Goal: Task Accomplishment & Management: Manage account settings

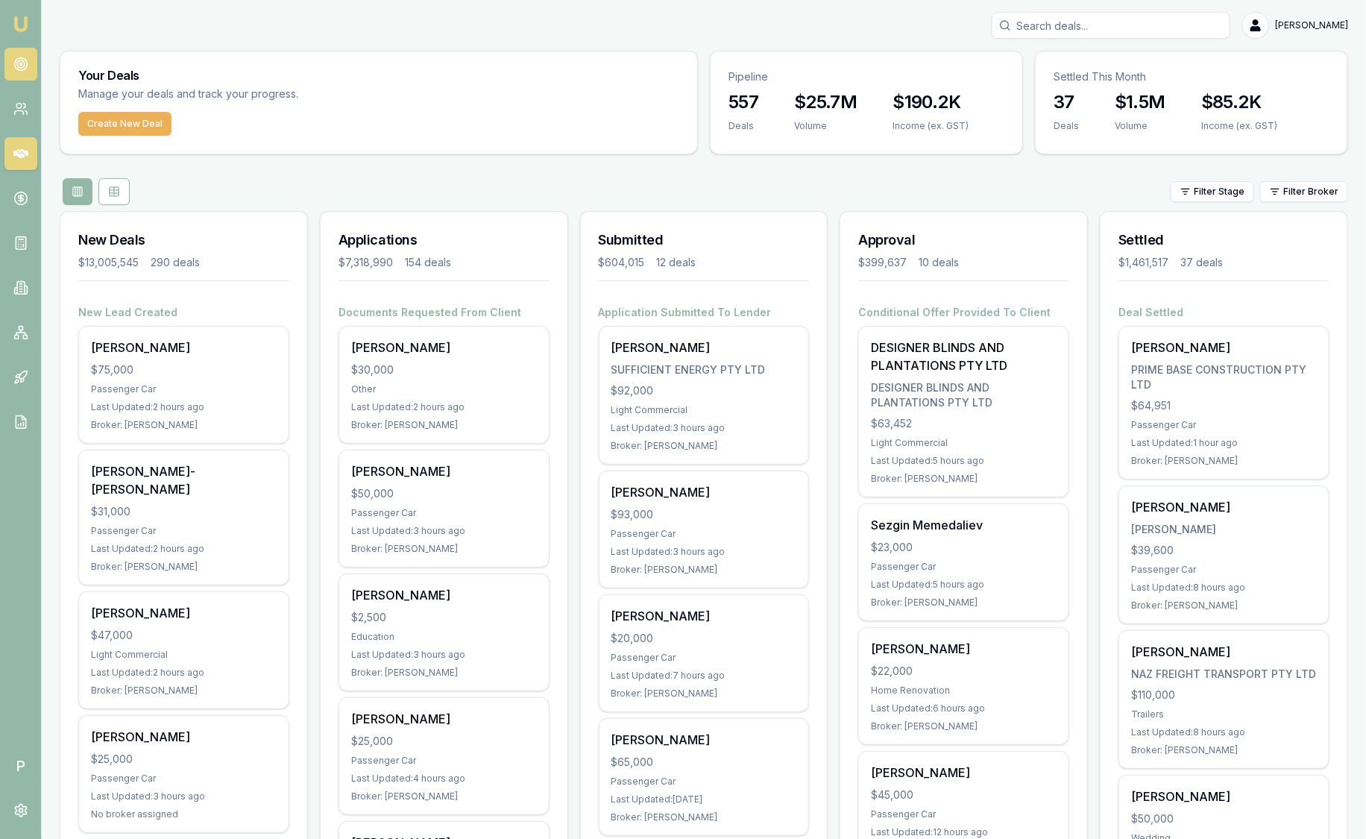
click at [25, 75] on link at bounding box center [20, 64] width 33 height 33
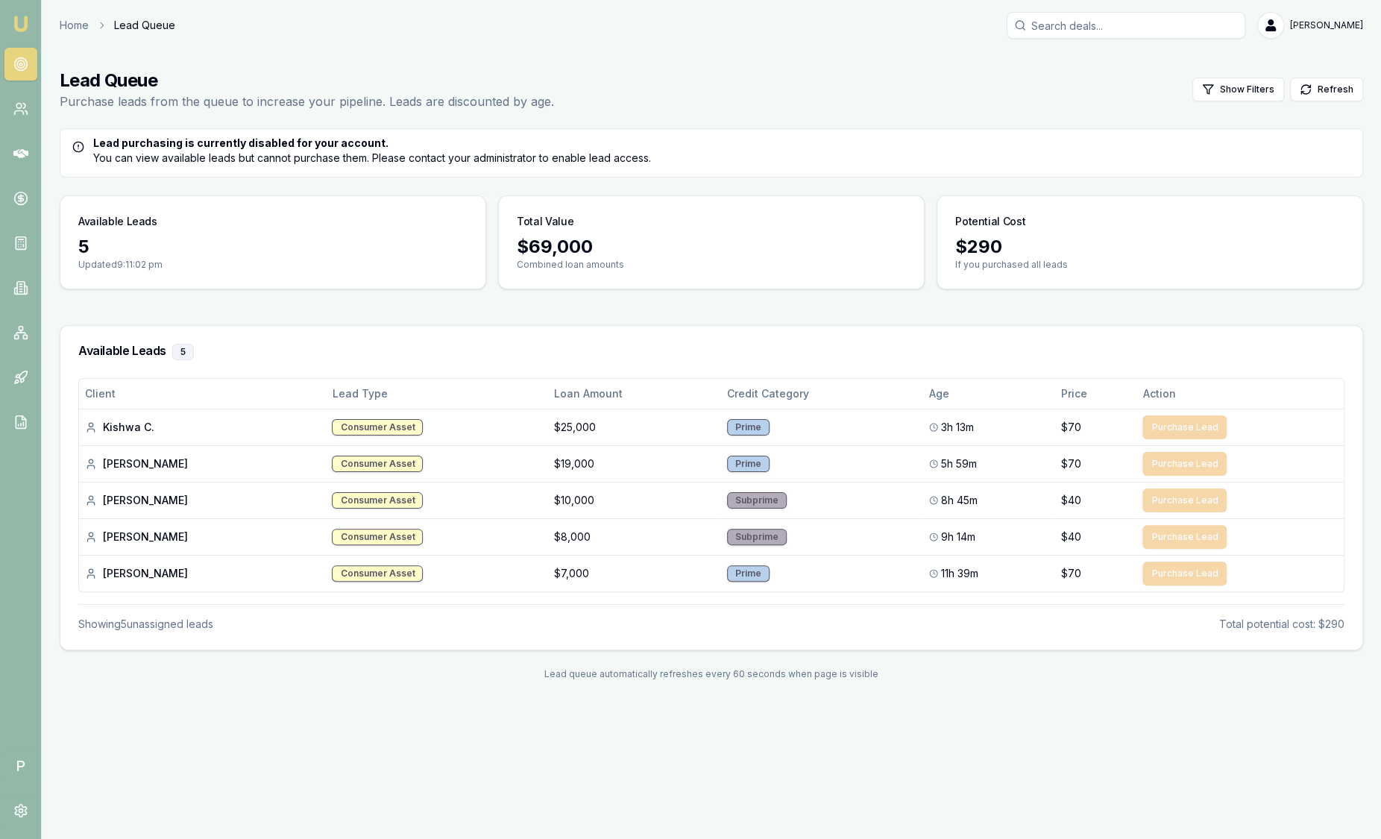
click at [28, 26] on img at bounding box center [21, 24] width 18 height 18
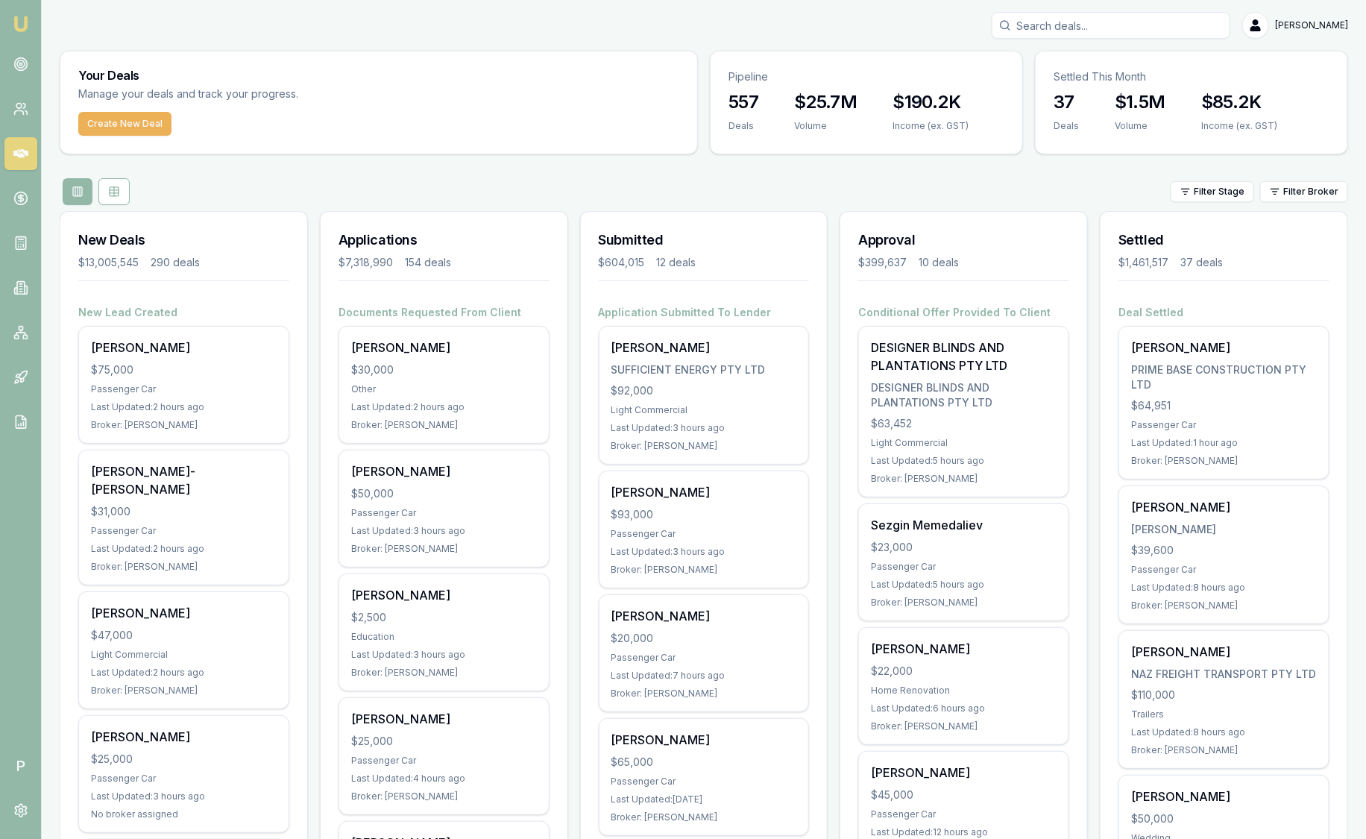
click at [16, 18] on img at bounding box center [21, 24] width 18 height 18
click at [1327, 190] on html "Emu Broker P [PERSON_NAME] Toggle Menu Your Deals Manage your deals and track y…" at bounding box center [683, 419] width 1366 height 839
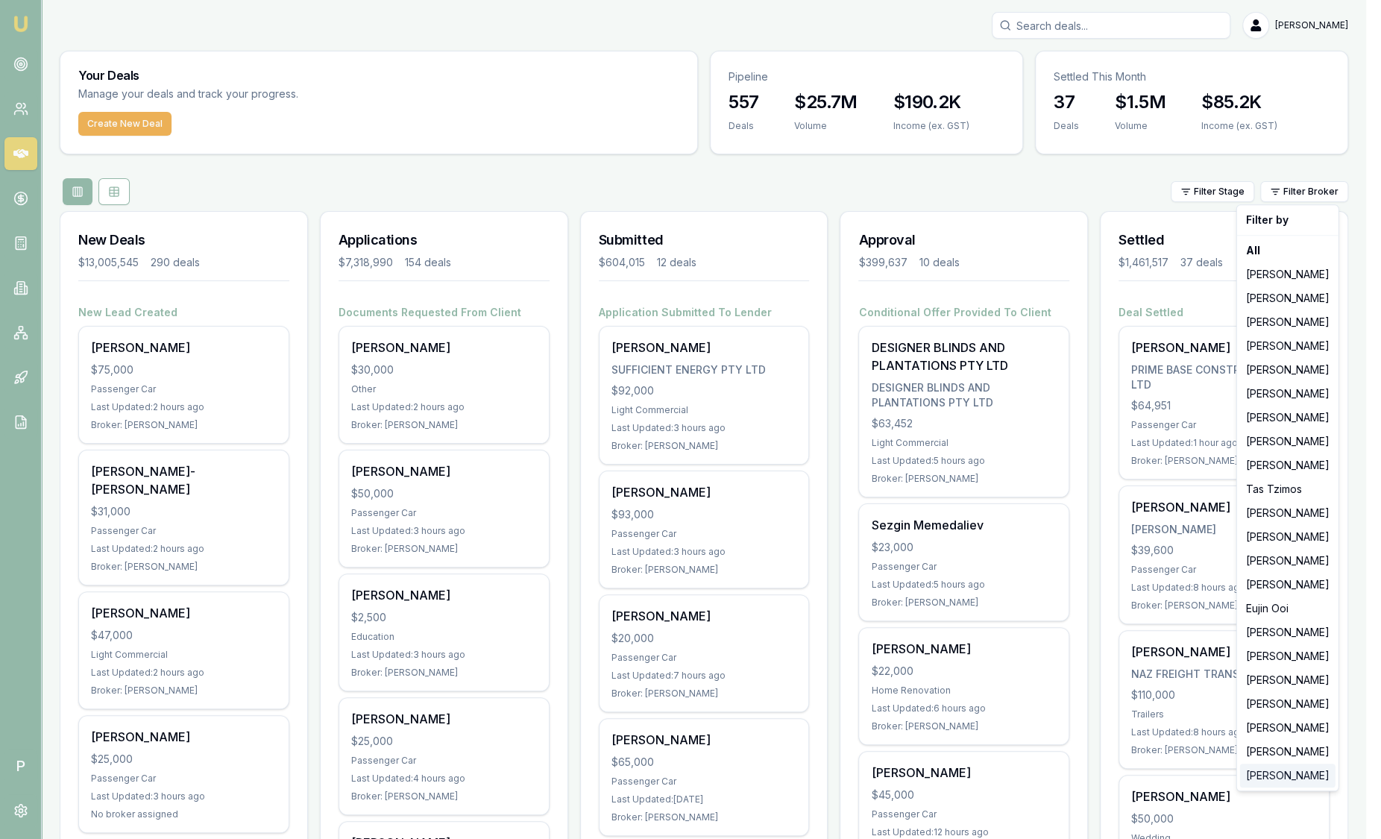
click at [1280, 780] on div "[PERSON_NAME]" at bounding box center [1287, 776] width 95 height 24
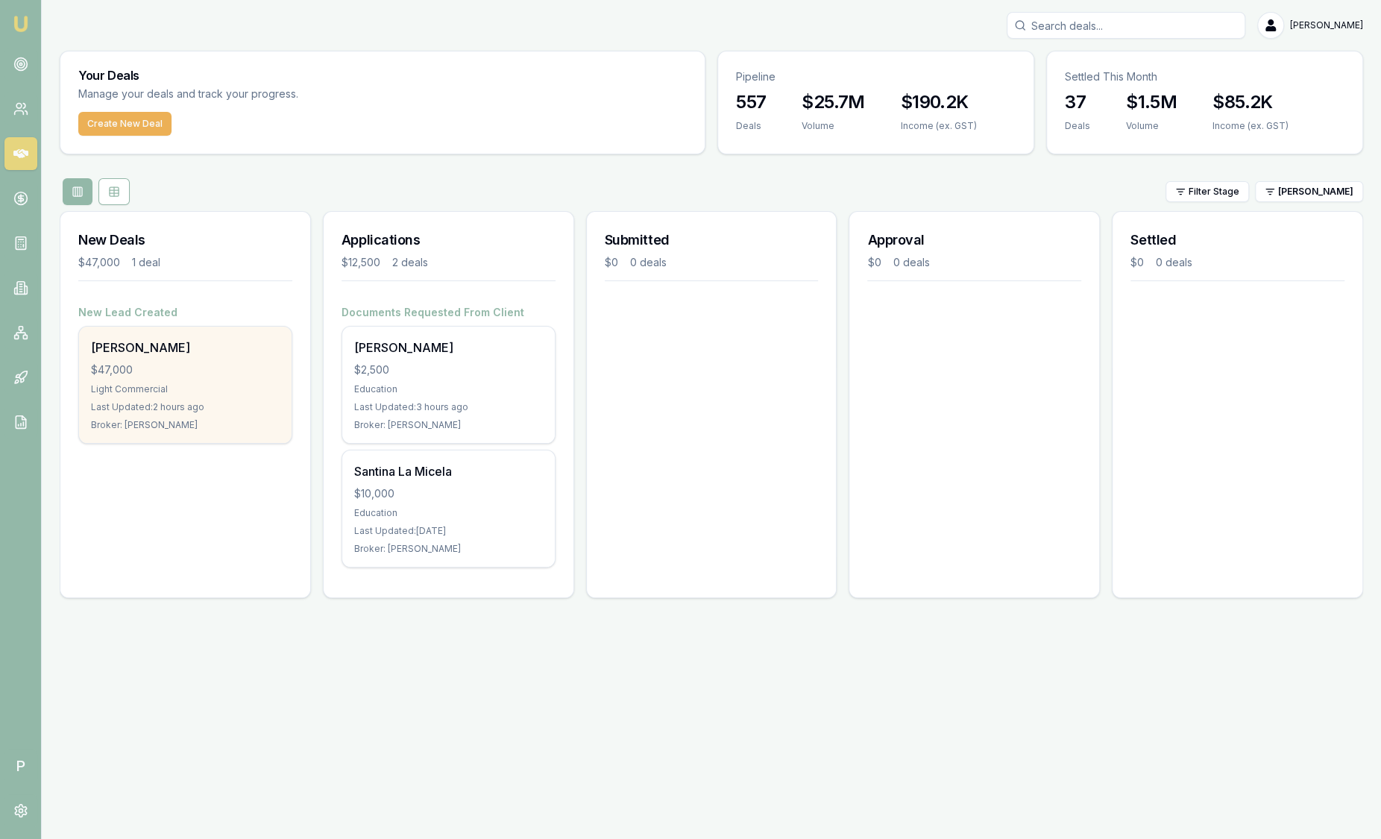
click at [227, 348] on div "[PERSON_NAME]" at bounding box center [185, 348] width 189 height 18
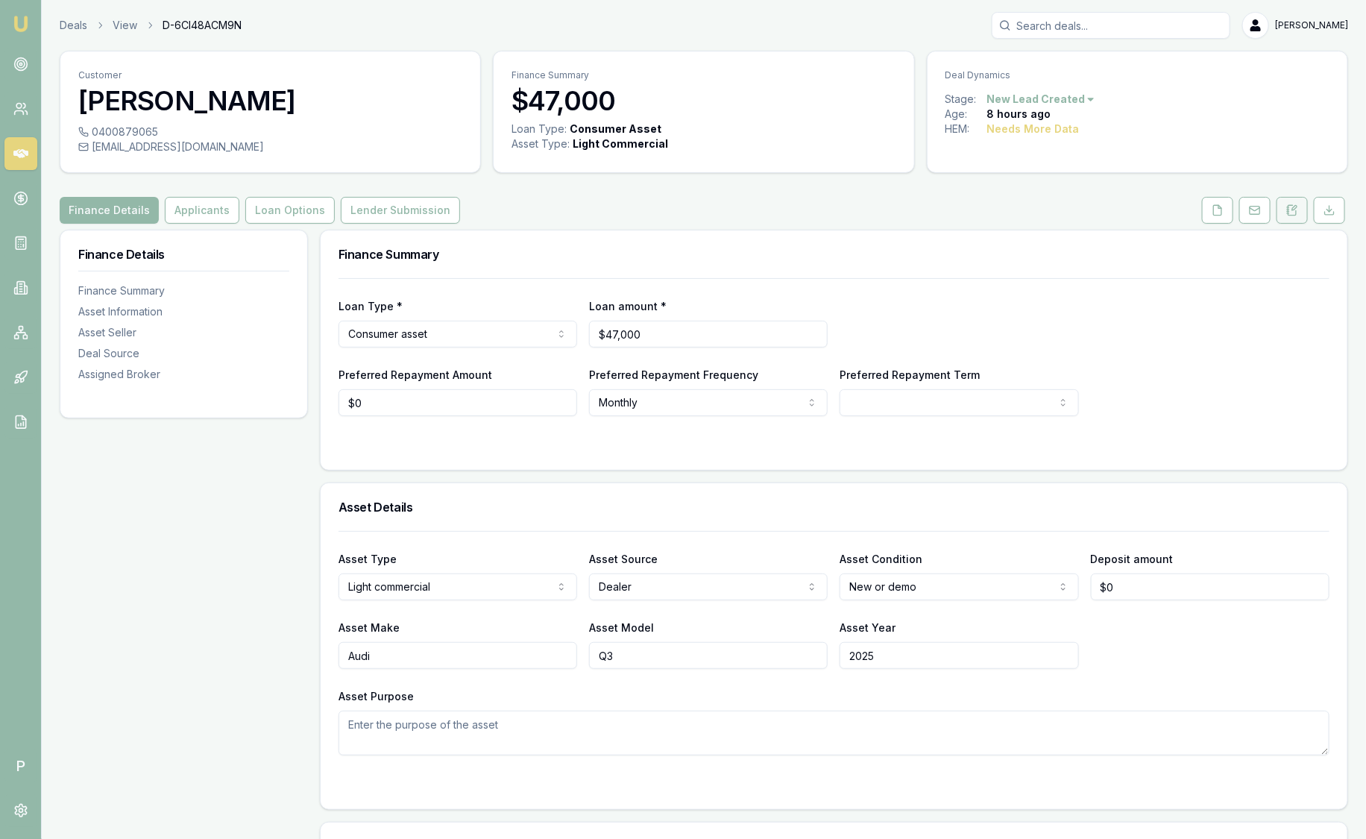
click at [1291, 215] on icon at bounding box center [1292, 210] width 8 height 10
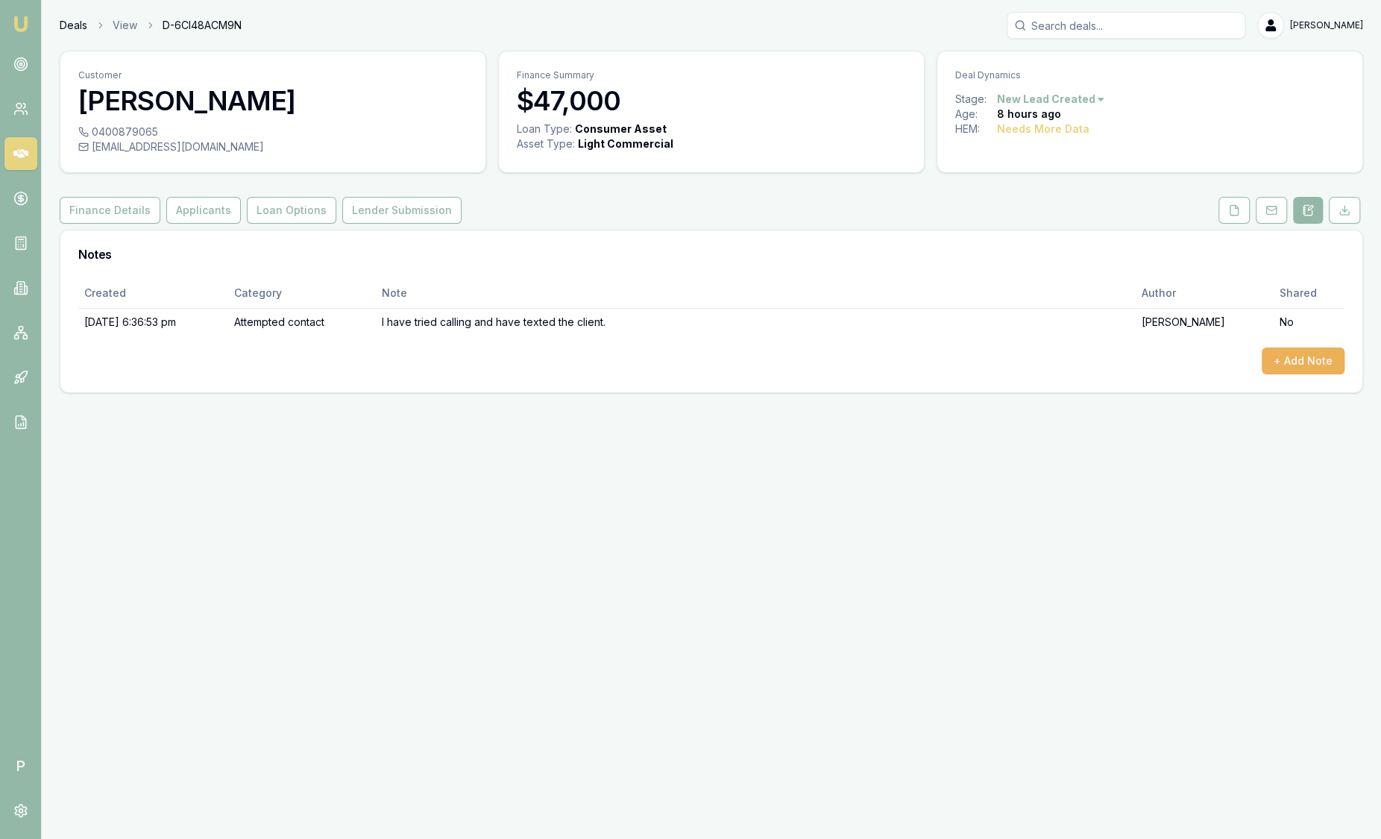
click at [75, 25] on link "Deals" at bounding box center [74, 25] width 28 height 15
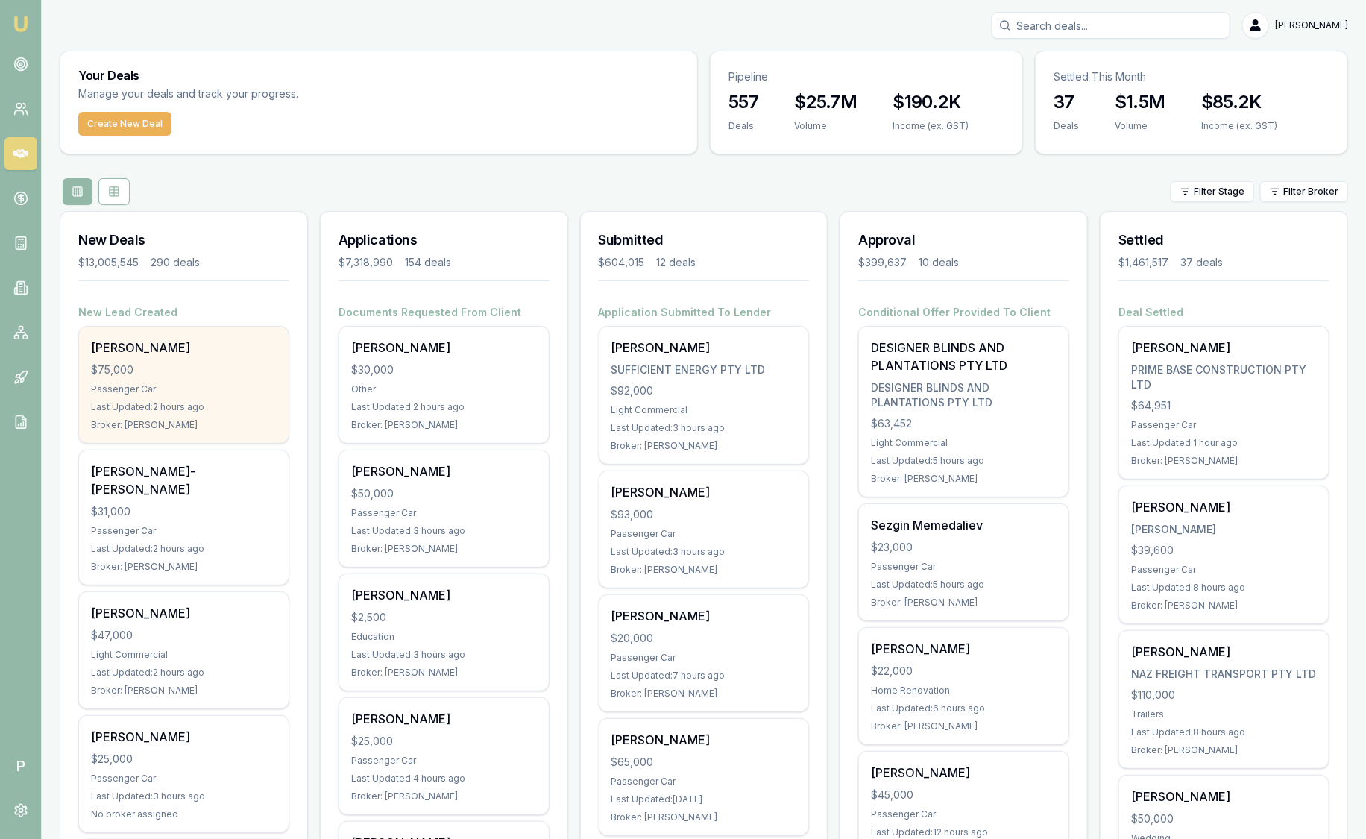
click at [215, 342] on div "[PERSON_NAME]" at bounding box center [184, 348] width 186 height 18
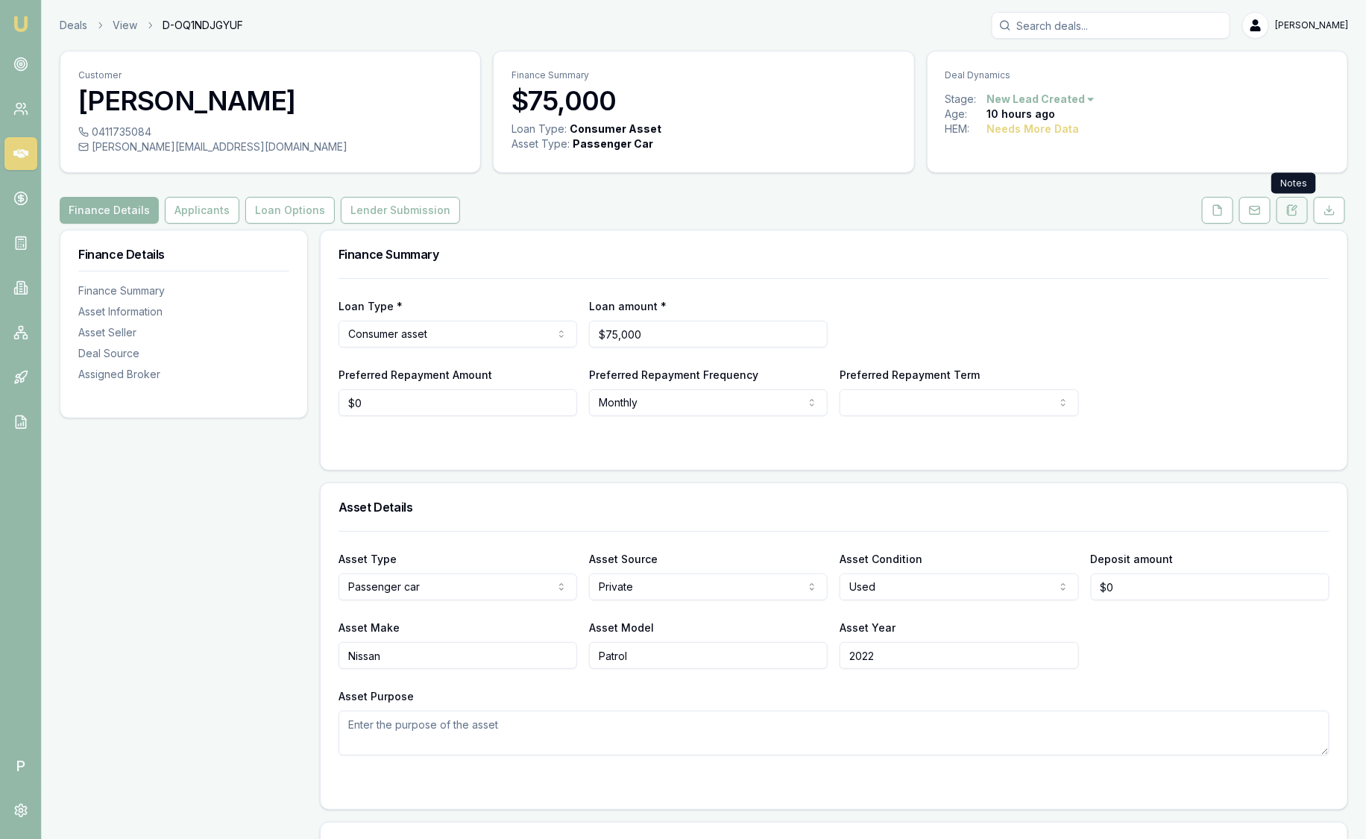
click at [1294, 210] on icon at bounding box center [1294, 208] width 4 height 4
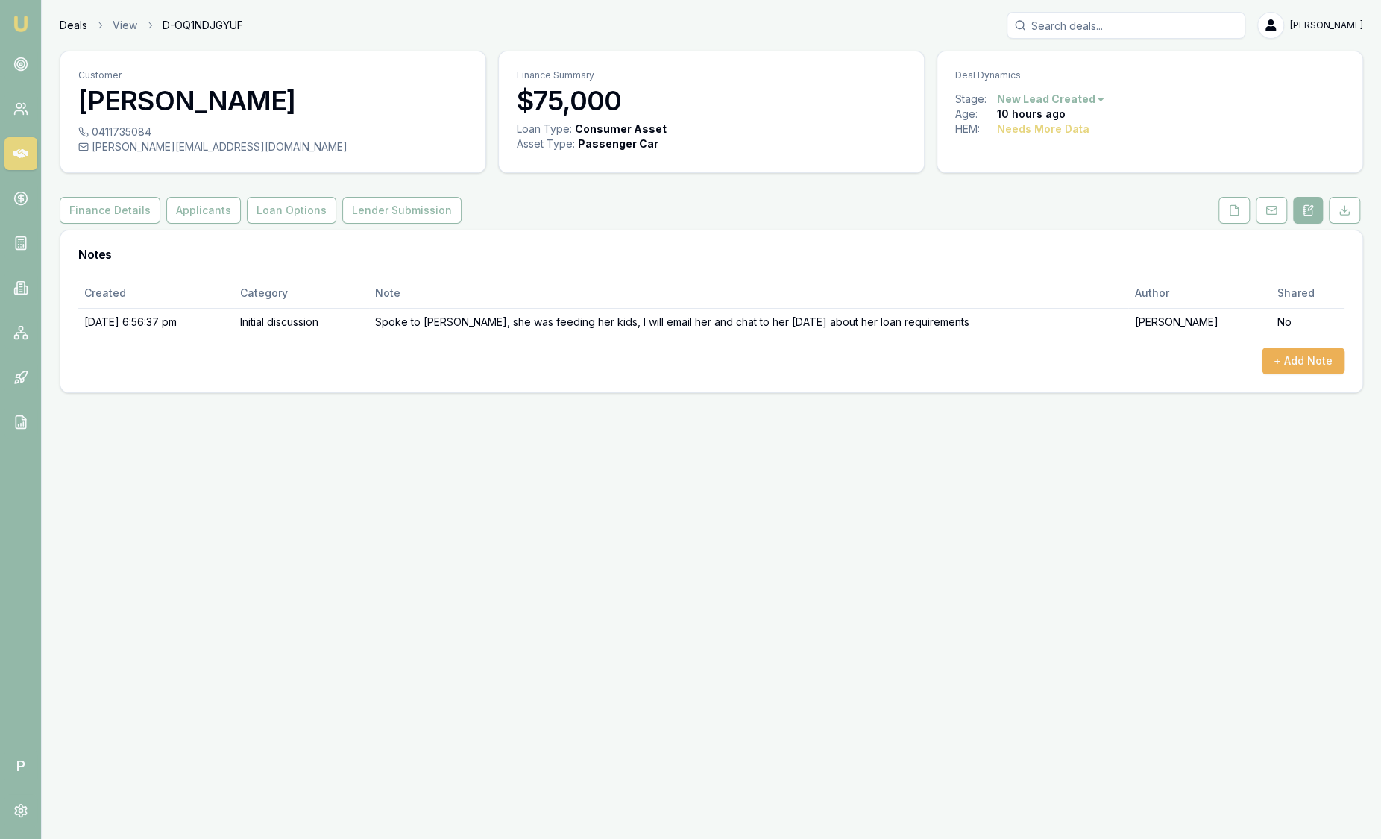
click at [64, 22] on link "Deals" at bounding box center [74, 25] width 28 height 15
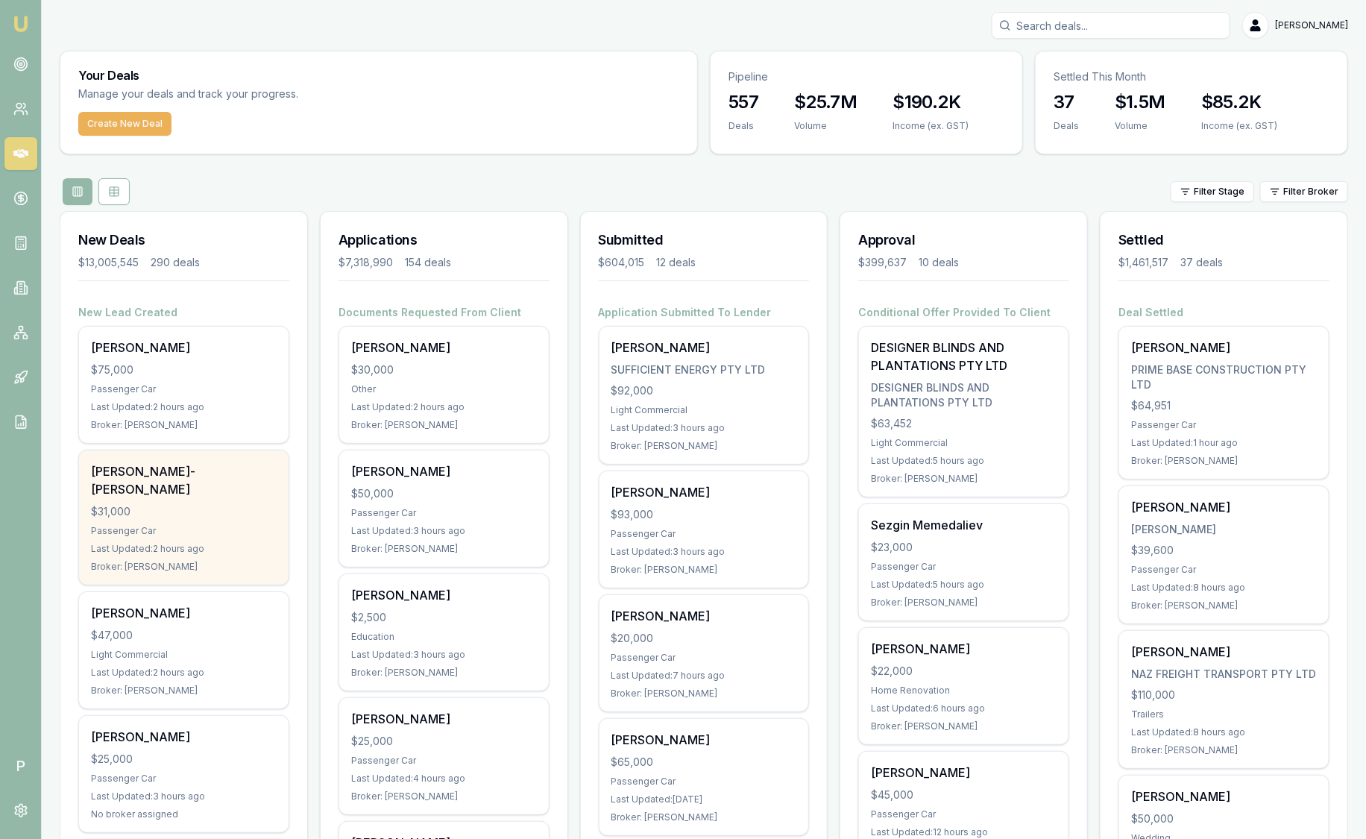
click at [187, 481] on div "CONNOR DIXON-LYLE $31,000 Passenger Car Last Updated: 2 hours ago Broker: Racha…" at bounding box center [184, 517] width 210 height 134
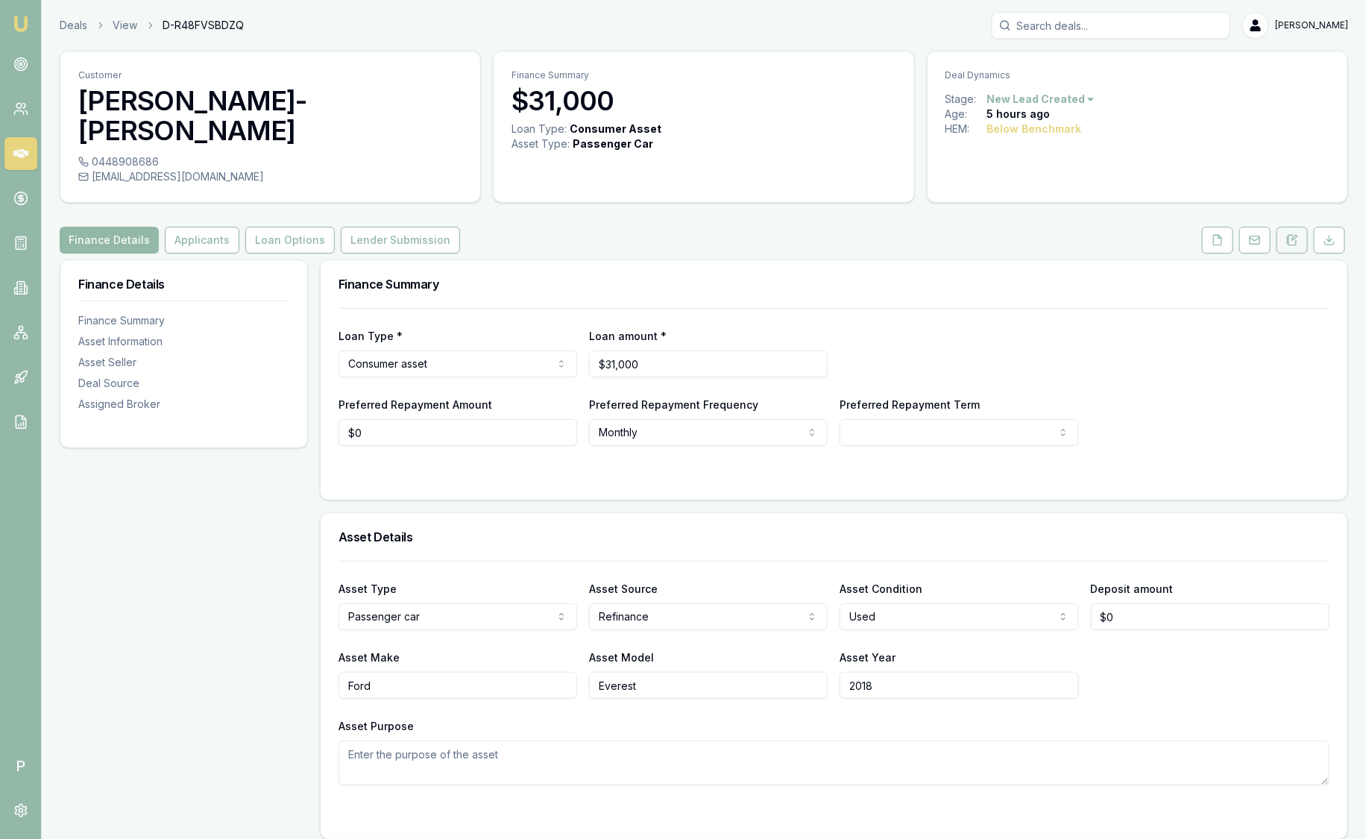
click at [1300, 227] on button at bounding box center [1292, 240] width 31 height 27
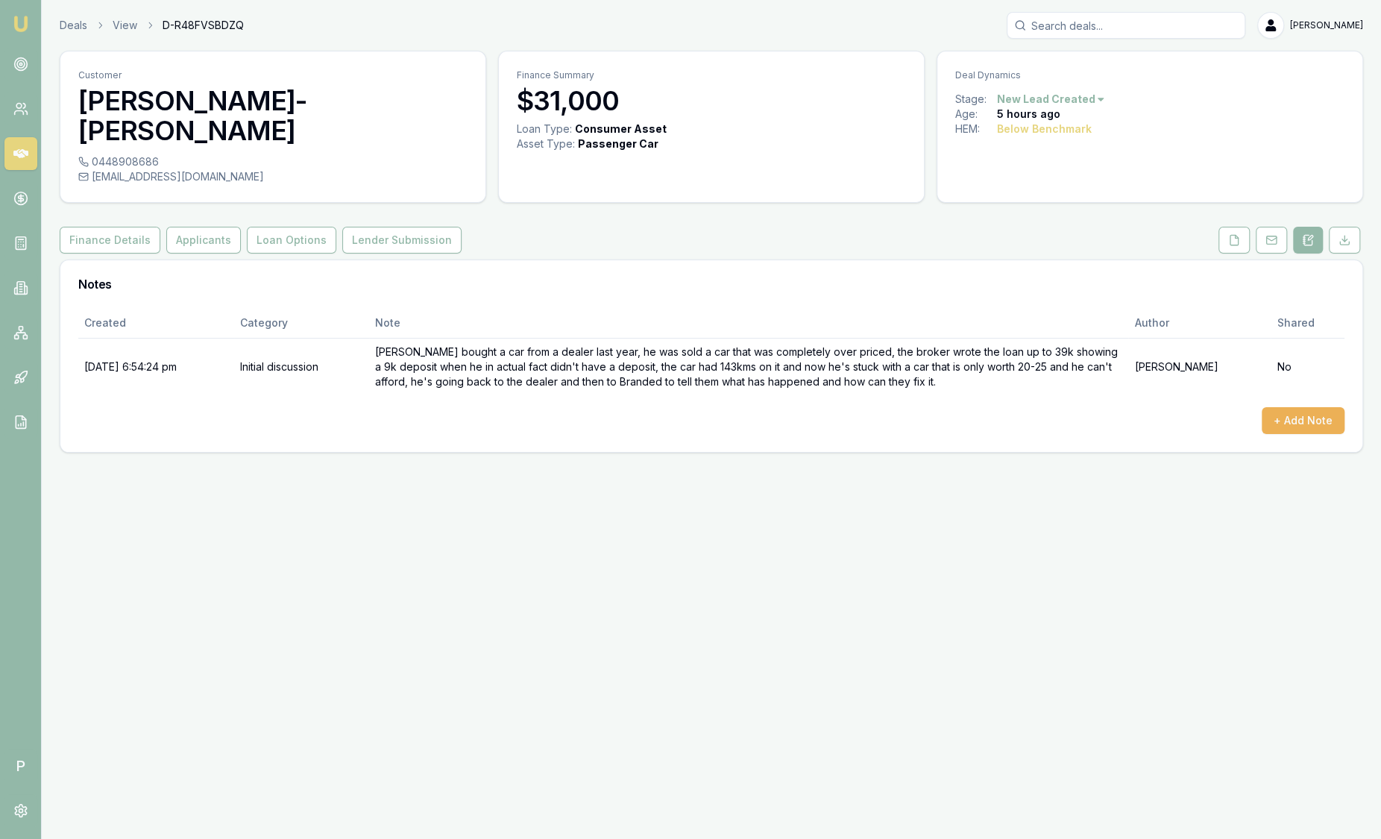
click at [68, 37] on div "Deals View D-R48FVSBDZQ [PERSON_NAME]" at bounding box center [711, 25] width 1303 height 27
click at [74, 29] on link "Deals" at bounding box center [74, 25] width 28 height 15
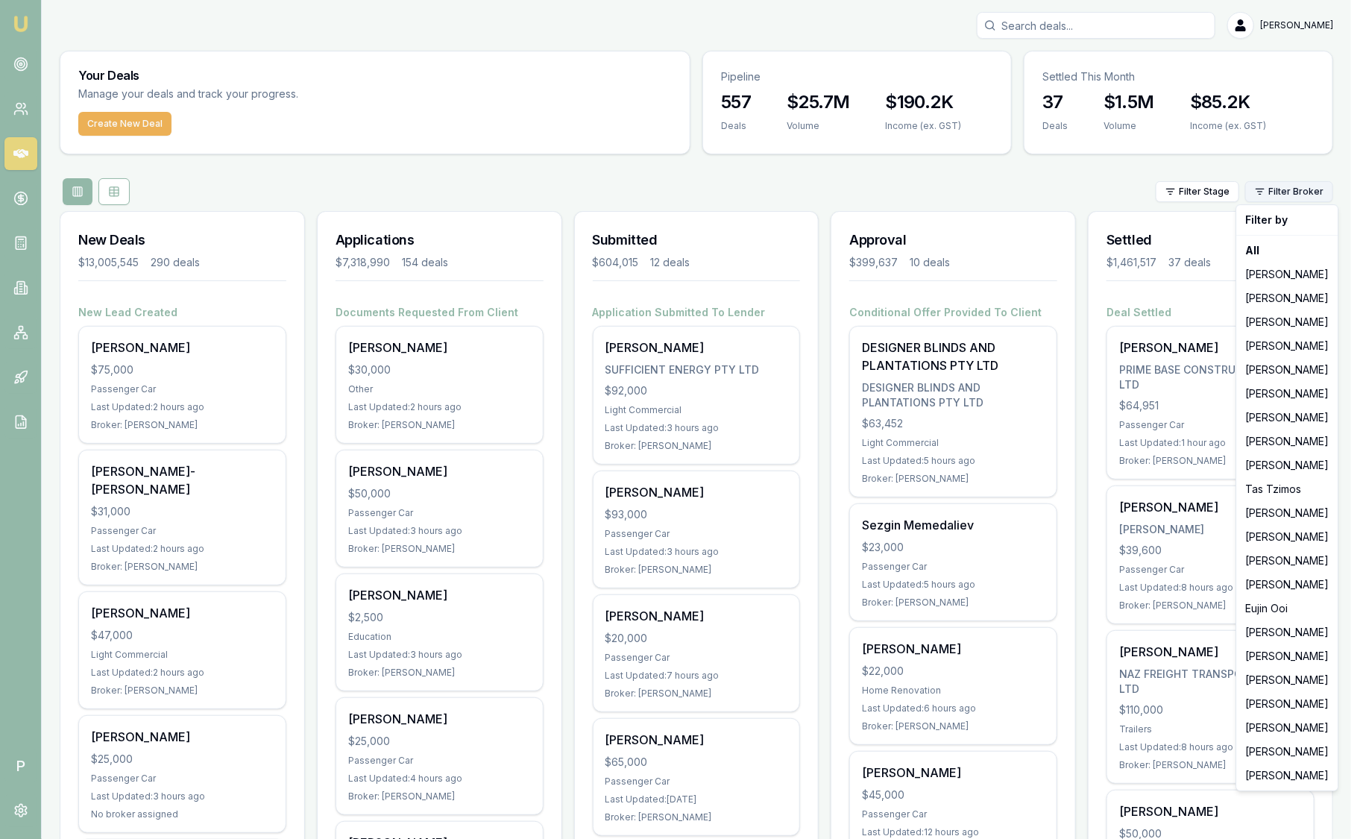
click at [1315, 186] on html "Emu Broker P [PERSON_NAME] Toggle Menu Your Deals Manage your deals and track y…" at bounding box center [683, 419] width 1366 height 839
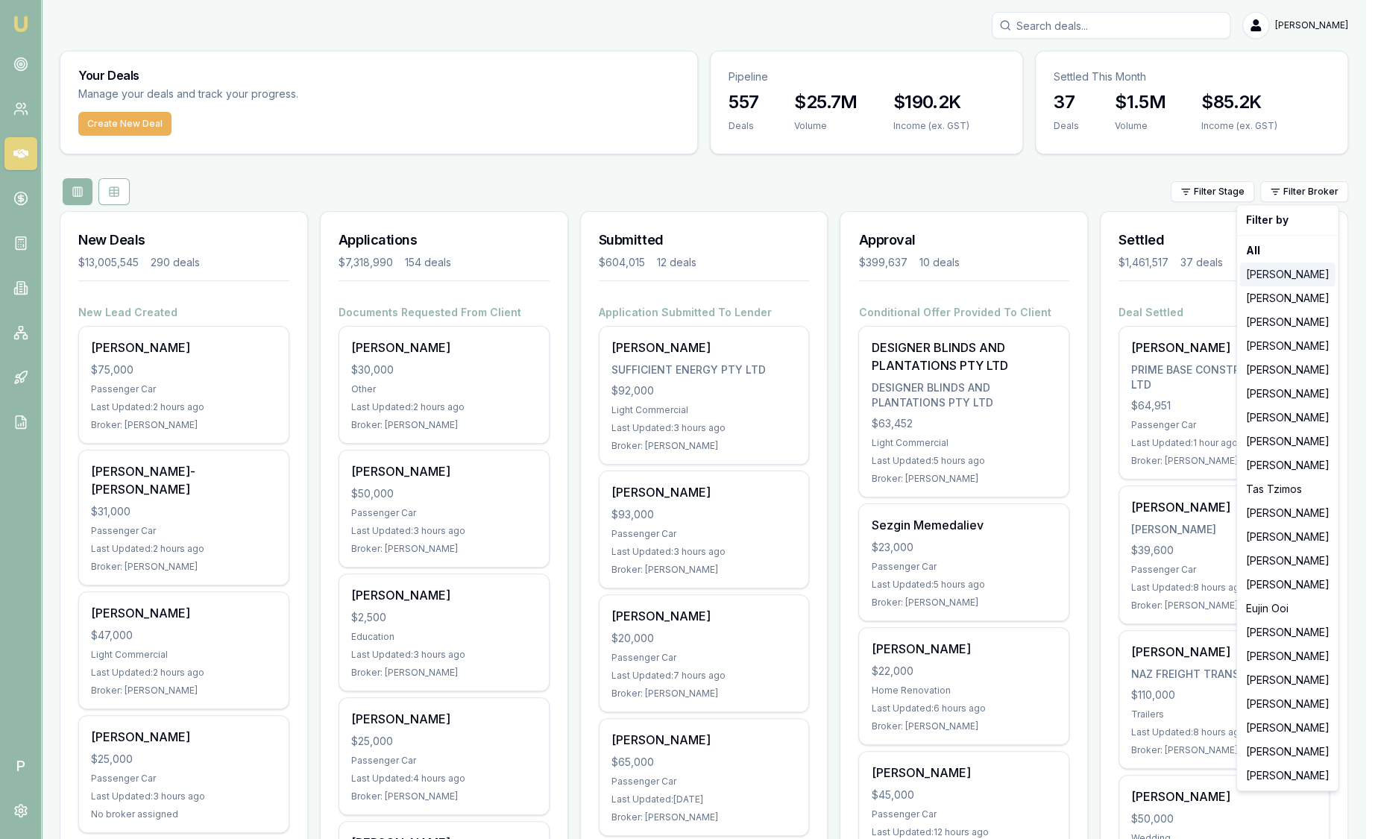
click at [1290, 269] on div "[PERSON_NAME]" at bounding box center [1287, 274] width 95 height 24
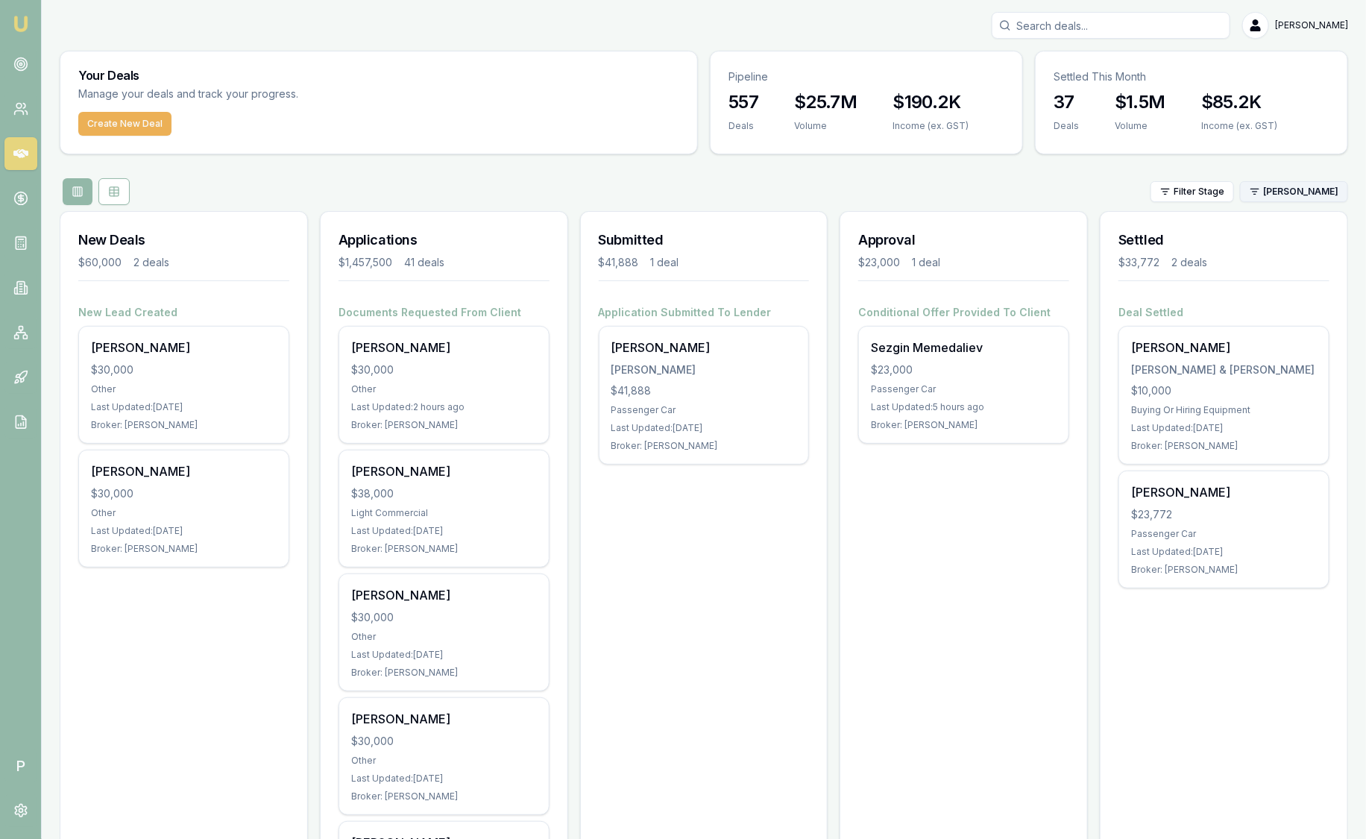
click at [1321, 190] on html "Emu Broker P Sam Crouch Toggle Menu Your Deals Manage your deals and track your…" at bounding box center [683, 419] width 1366 height 839
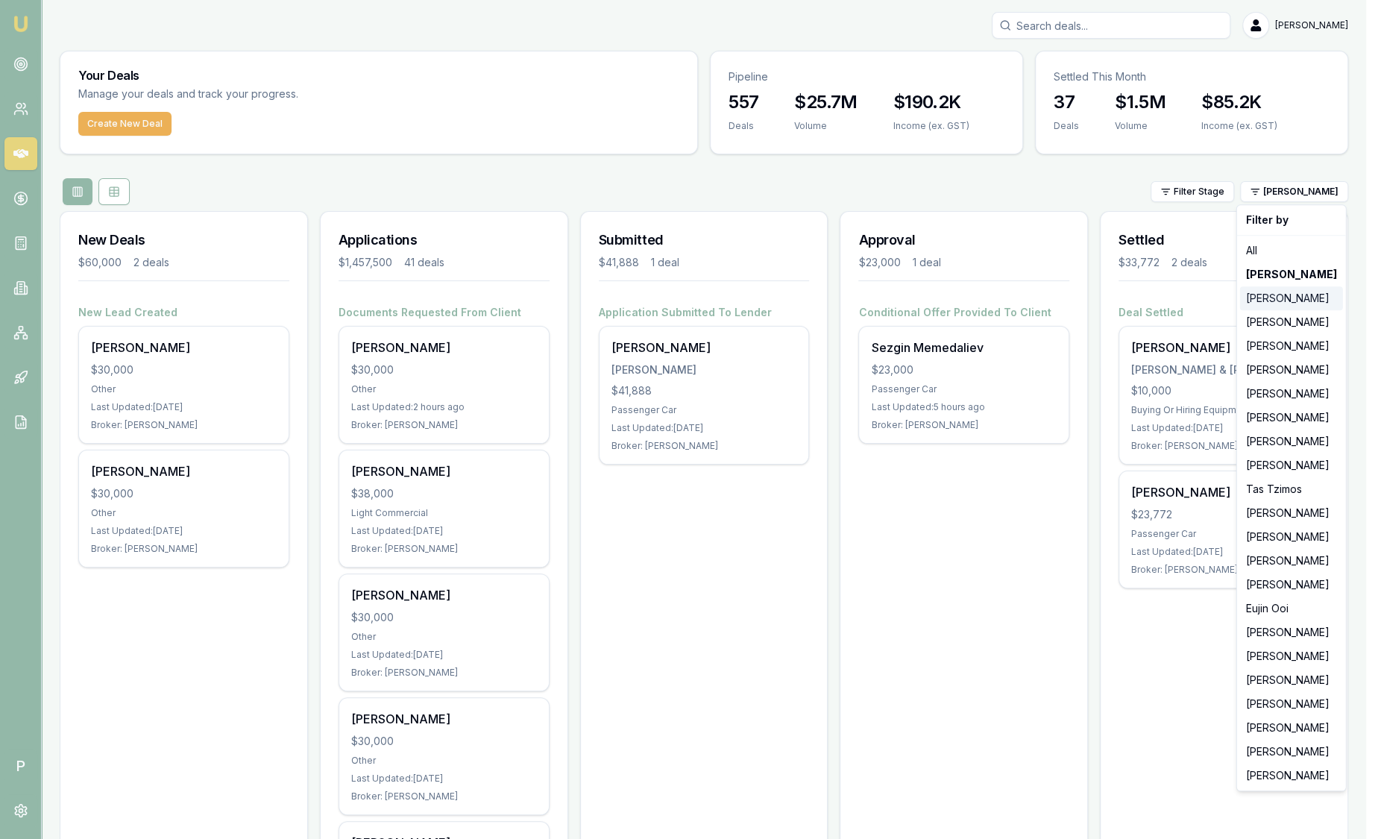
click at [1271, 298] on div "[PERSON_NAME]" at bounding box center [1291, 298] width 103 height 24
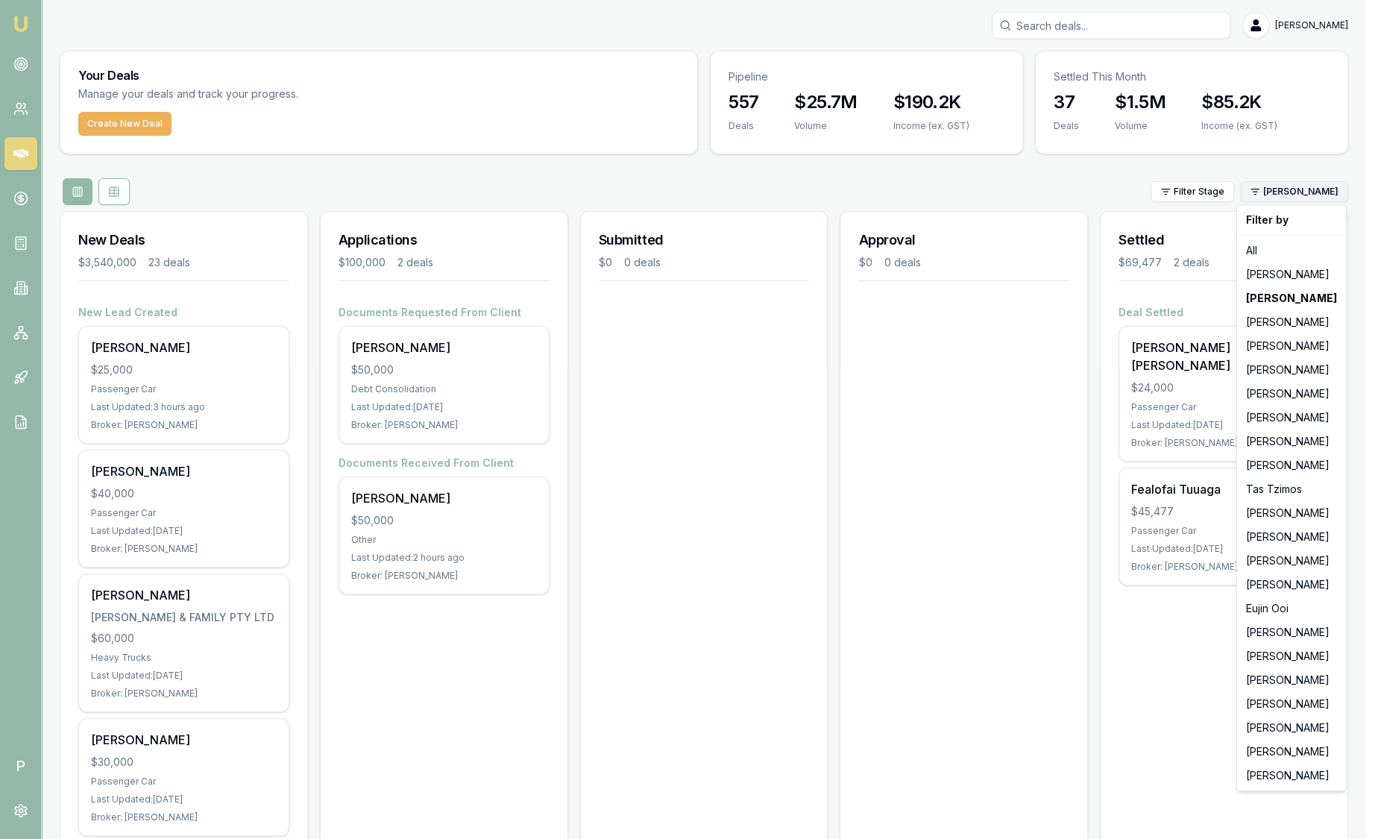
click at [1311, 195] on html "Emu Broker P Sam Crouch Toggle Menu Your Deals Manage your deals and track your…" at bounding box center [690, 419] width 1381 height 839
click at [1255, 373] on div "[PERSON_NAME]" at bounding box center [1291, 370] width 103 height 24
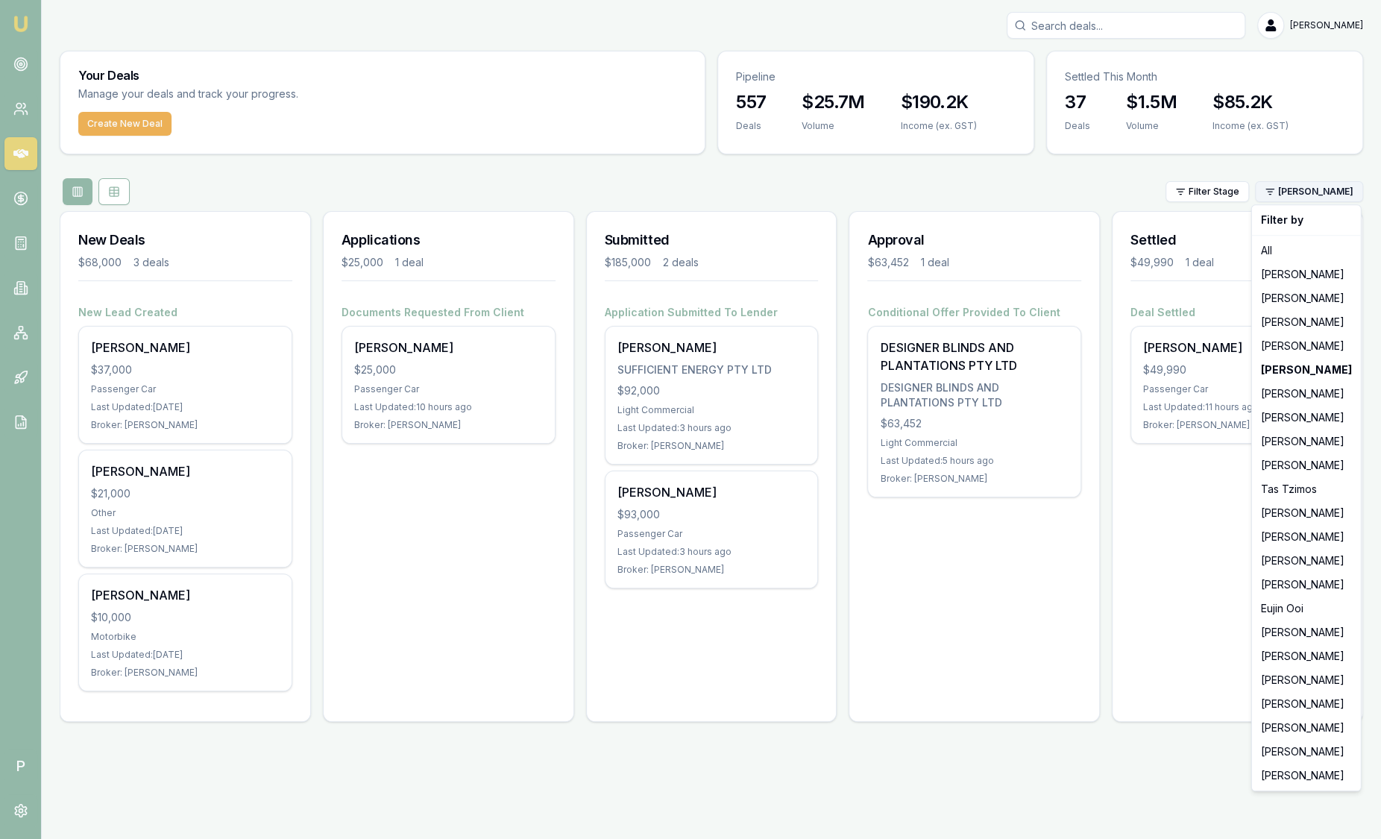
click at [1349, 190] on html "Emu Broker P Sam Crouch Toggle Menu Your Deals Manage your deals and track your…" at bounding box center [690, 419] width 1381 height 839
click at [1295, 407] on div "[PERSON_NAME]" at bounding box center [1306, 418] width 103 height 24
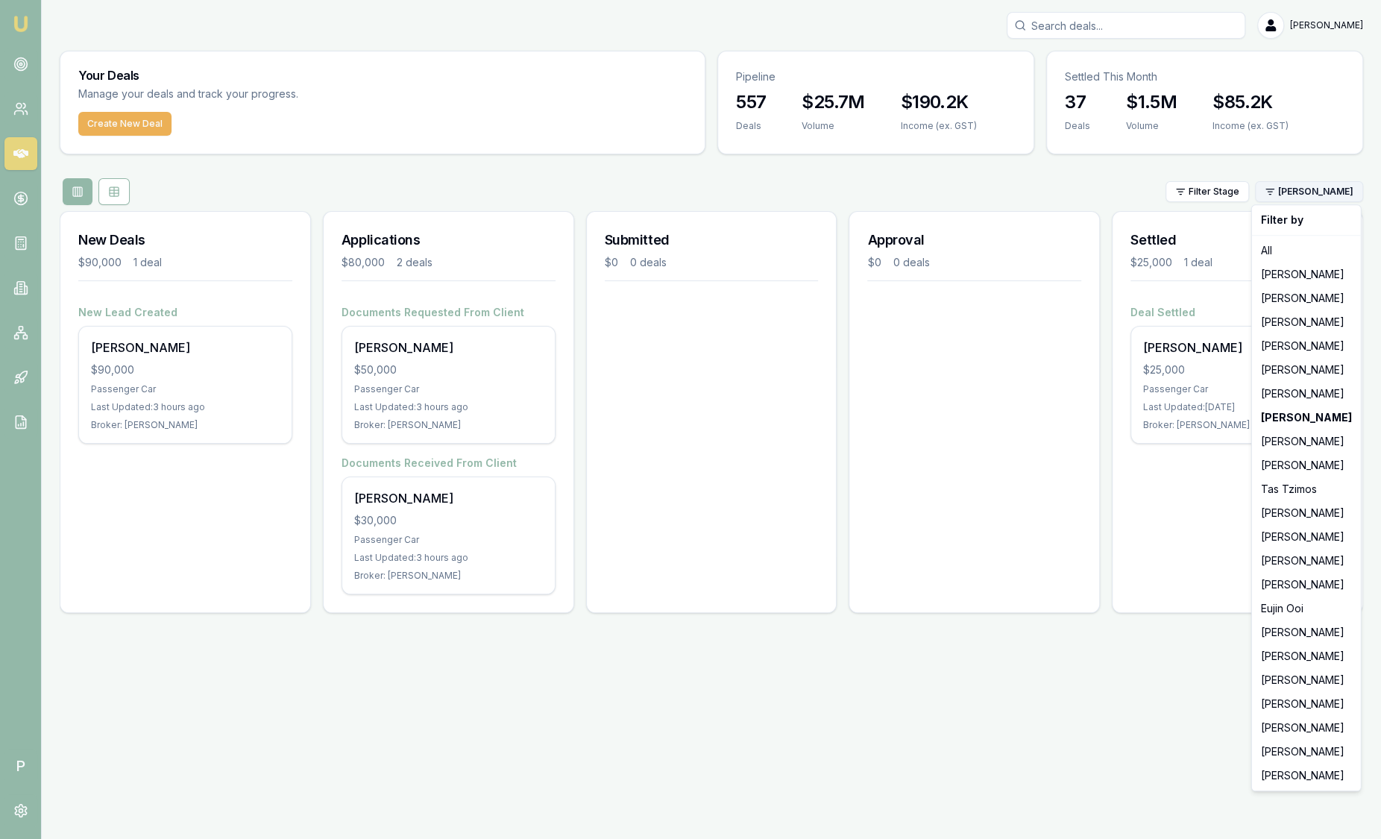
click at [1288, 191] on html "Emu Broker P Sam Crouch Toggle Menu Your Deals Manage your deals and track your…" at bounding box center [690, 419] width 1381 height 839
click at [1324, 444] on div "[PERSON_NAME]" at bounding box center [1306, 441] width 103 height 24
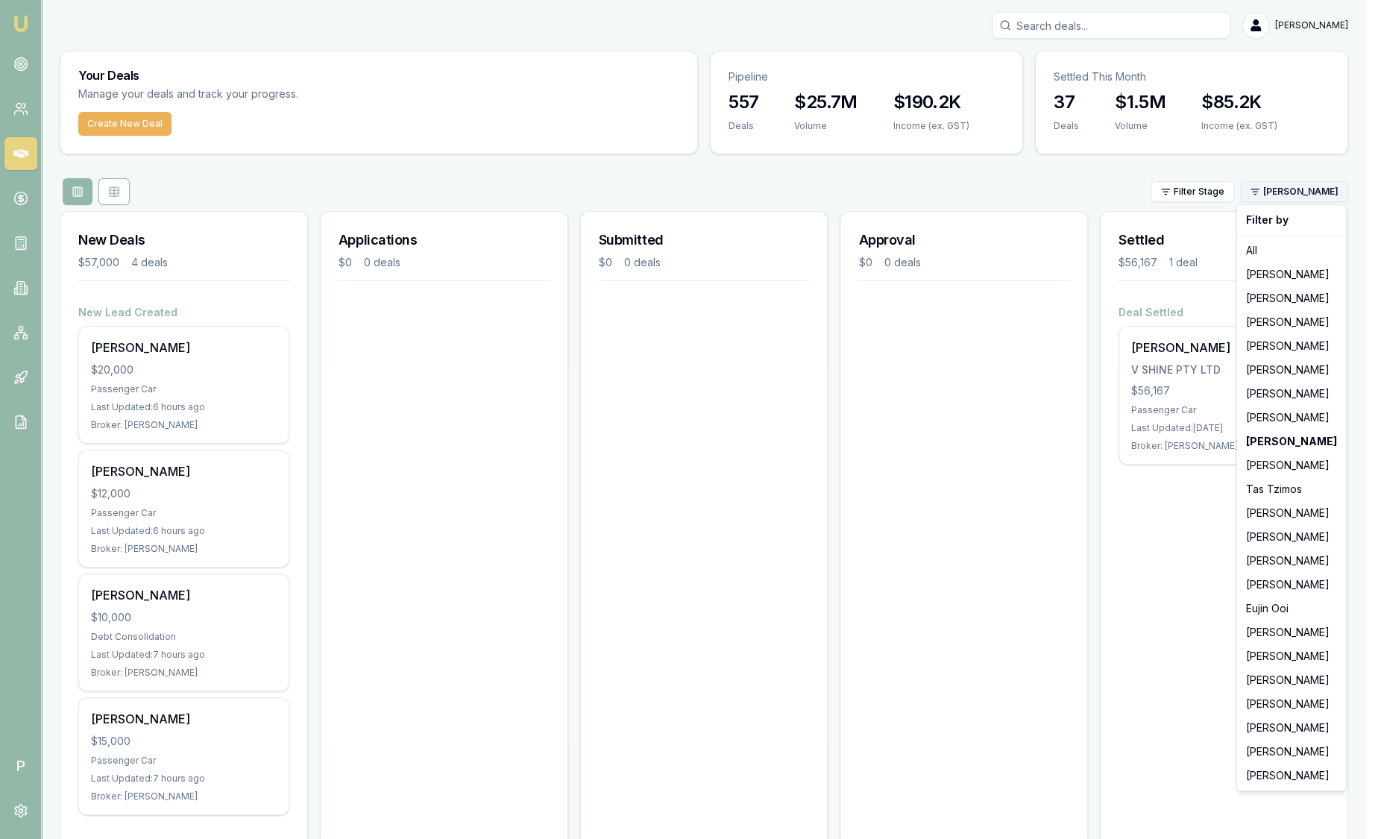
click at [1329, 198] on html "Emu Broker P Sam Crouch Toggle Menu Your Deals Manage your deals and track your…" at bounding box center [690, 419] width 1381 height 839
click at [1289, 540] on div "[PERSON_NAME]" at bounding box center [1291, 537] width 103 height 24
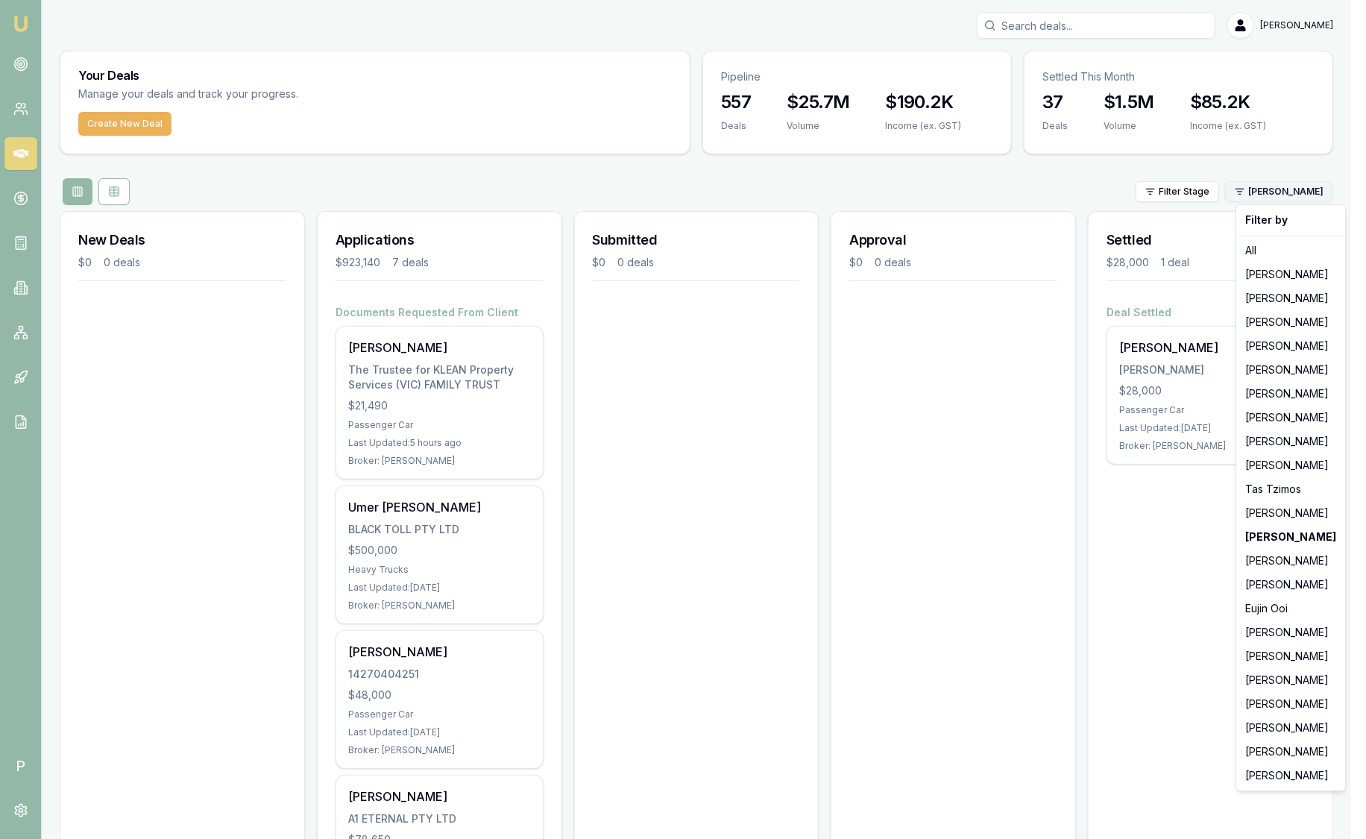
click at [1318, 190] on html "Emu Broker P Sam Crouch Toggle Menu Your Deals Manage your deals and track your…" at bounding box center [683, 419] width 1366 height 839
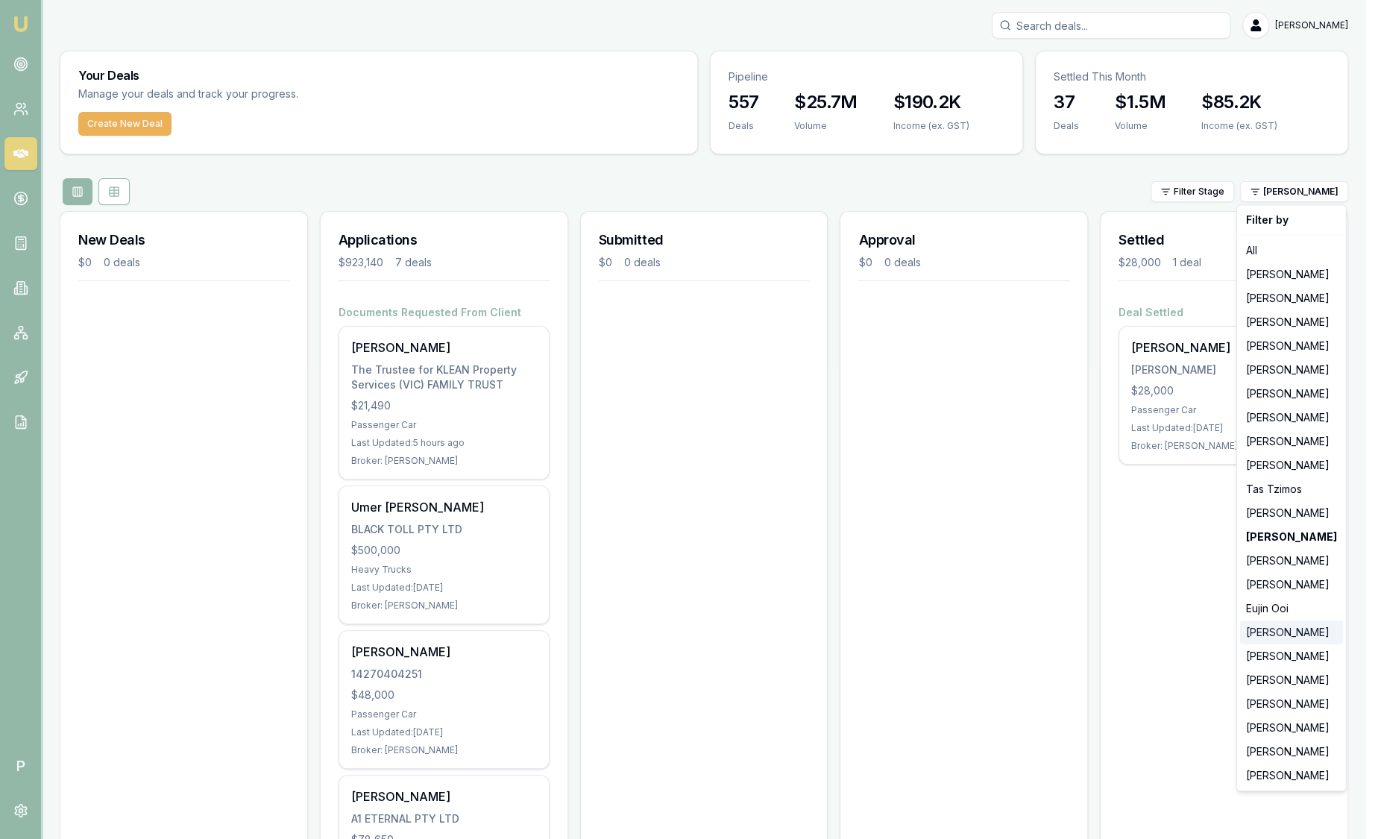
click at [1288, 622] on div "[PERSON_NAME]" at bounding box center [1291, 632] width 103 height 24
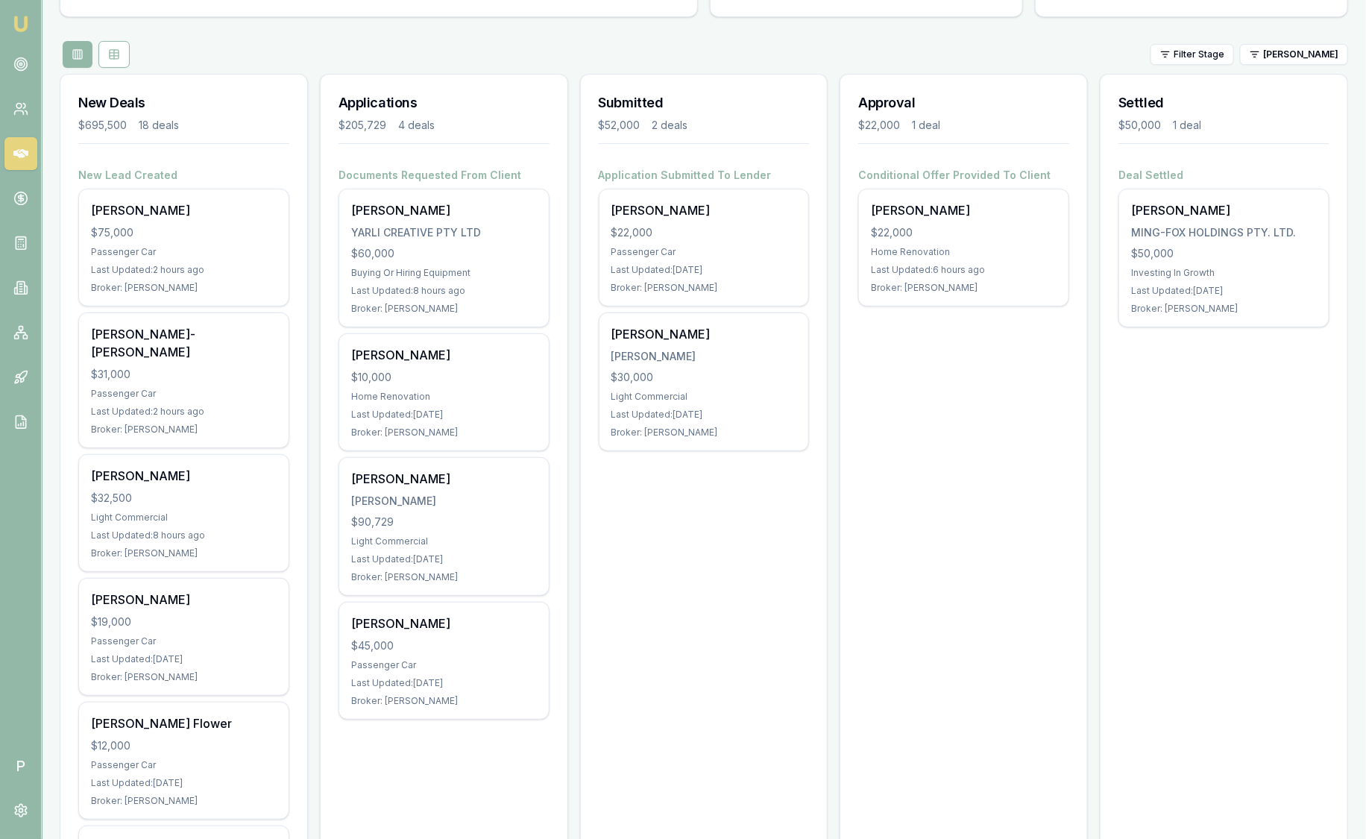
scroll to position [156, 0]
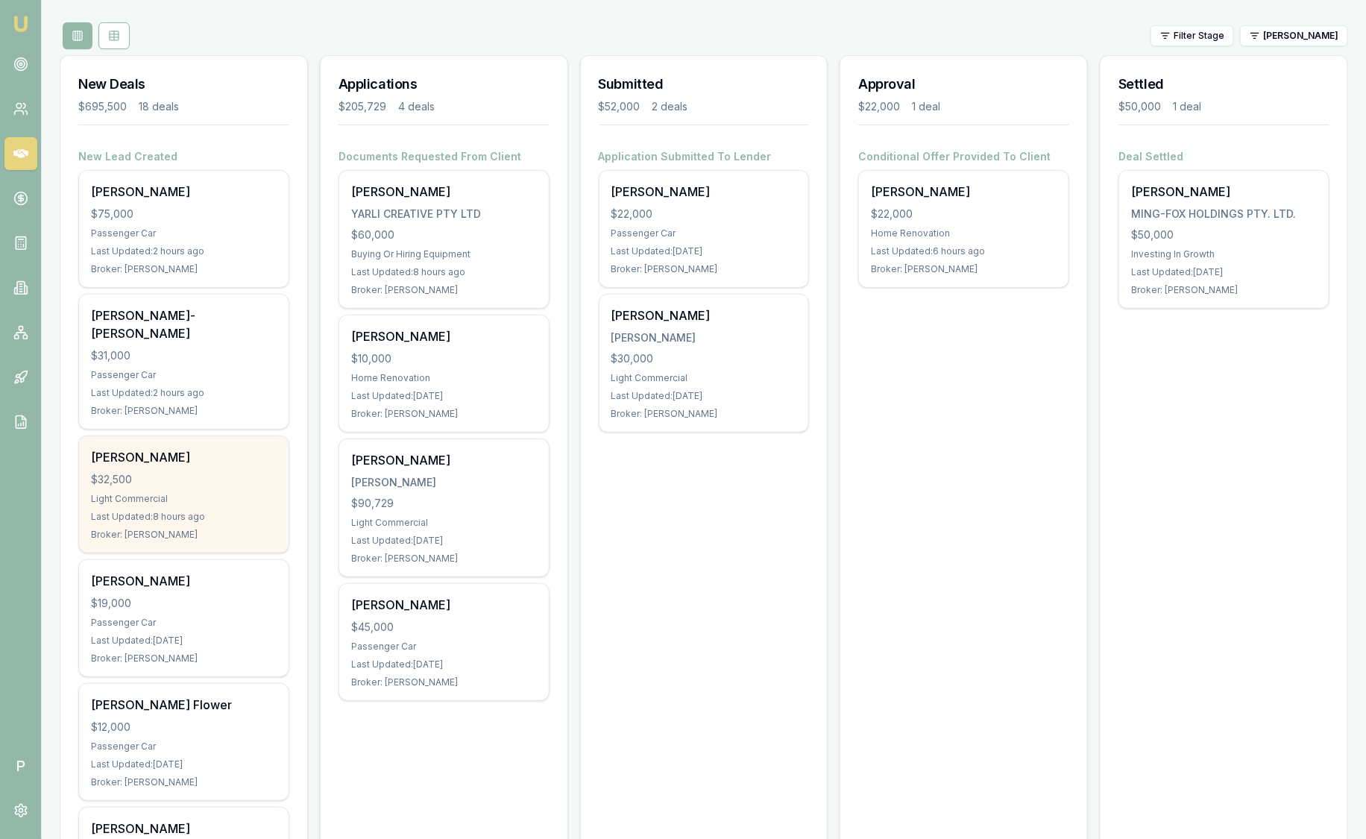
click at [200, 451] on div "Codie Carrodus $32,500 Light Commercial Last Updated: 8 hours ago Broker: Racha…" at bounding box center [184, 494] width 210 height 116
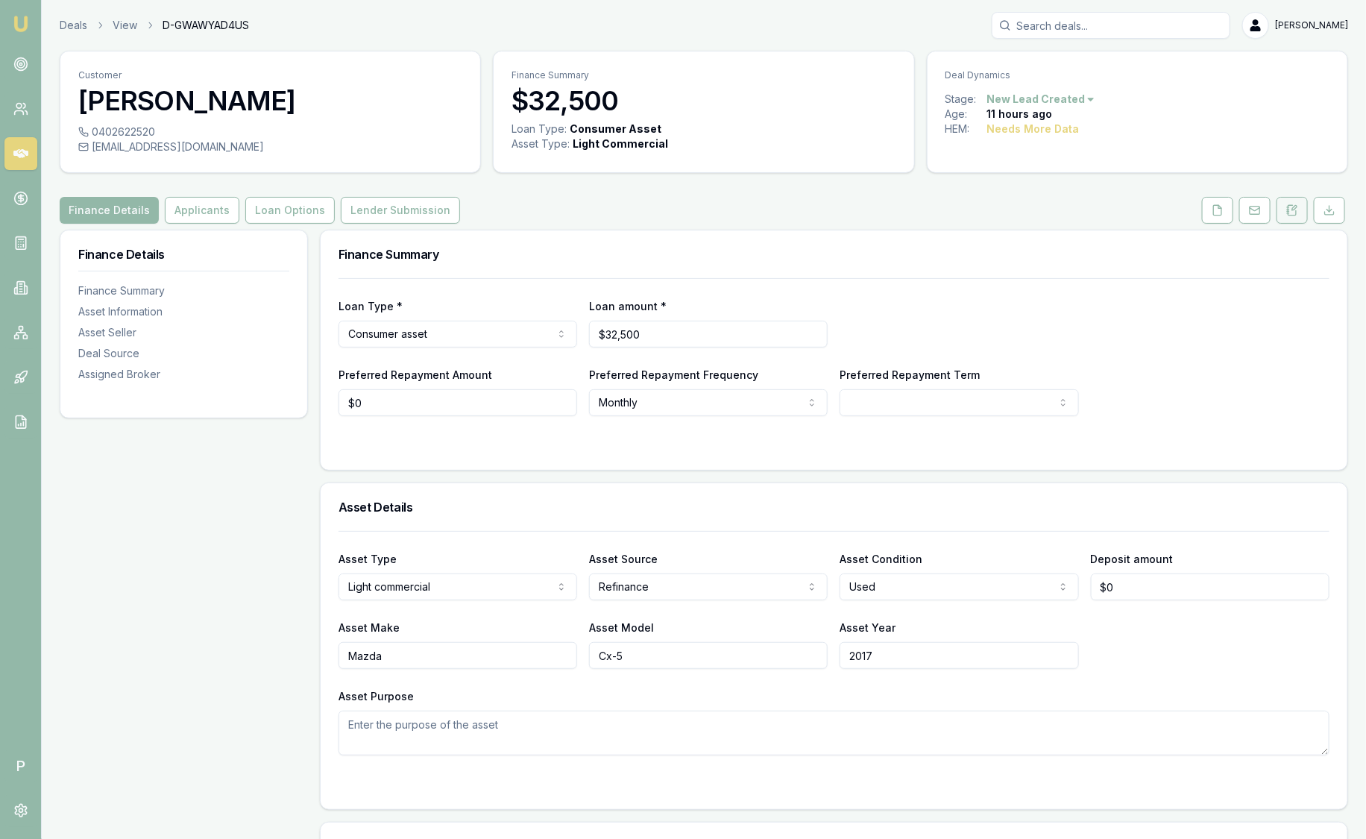
click at [1305, 217] on button at bounding box center [1292, 210] width 31 height 27
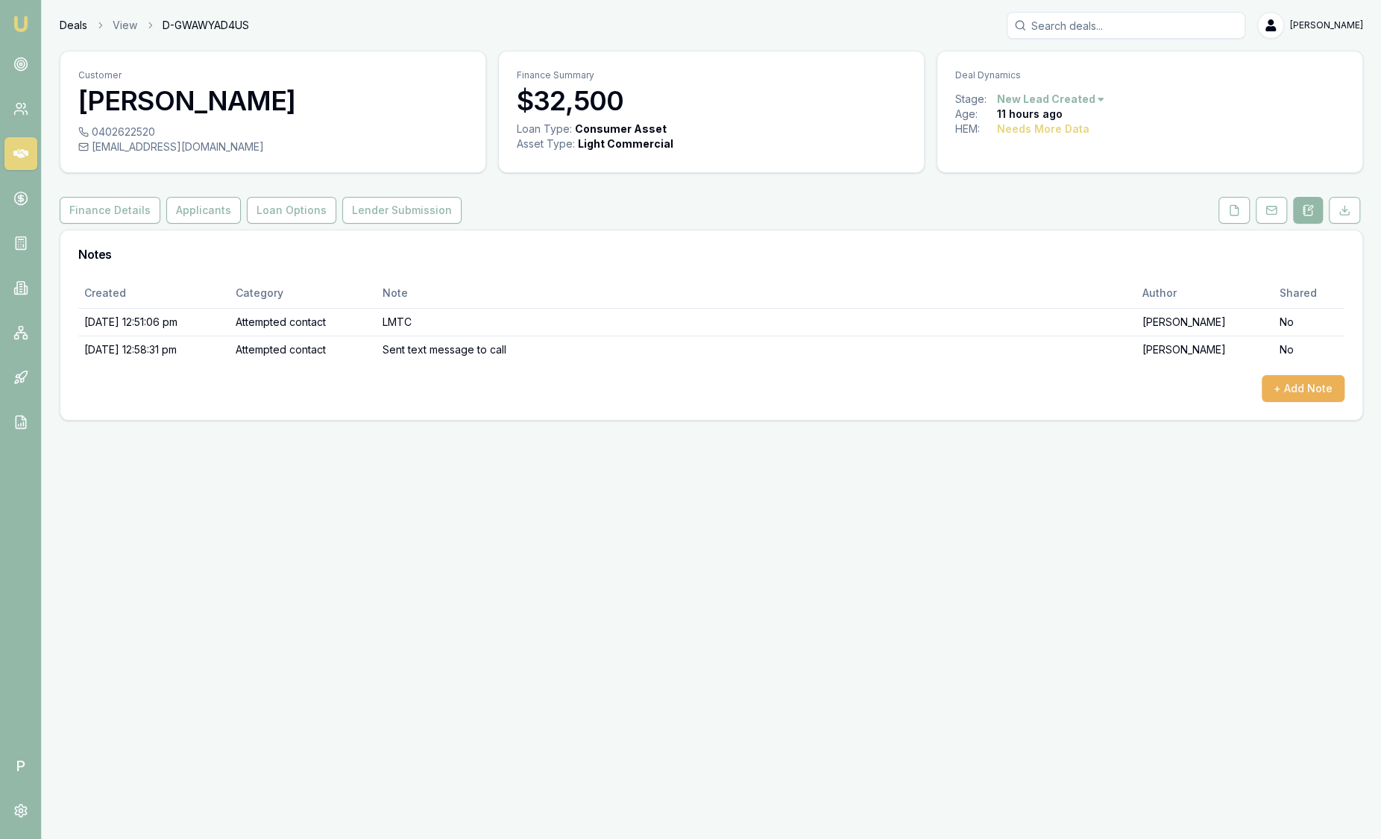
click at [66, 24] on link "Deals" at bounding box center [74, 25] width 28 height 15
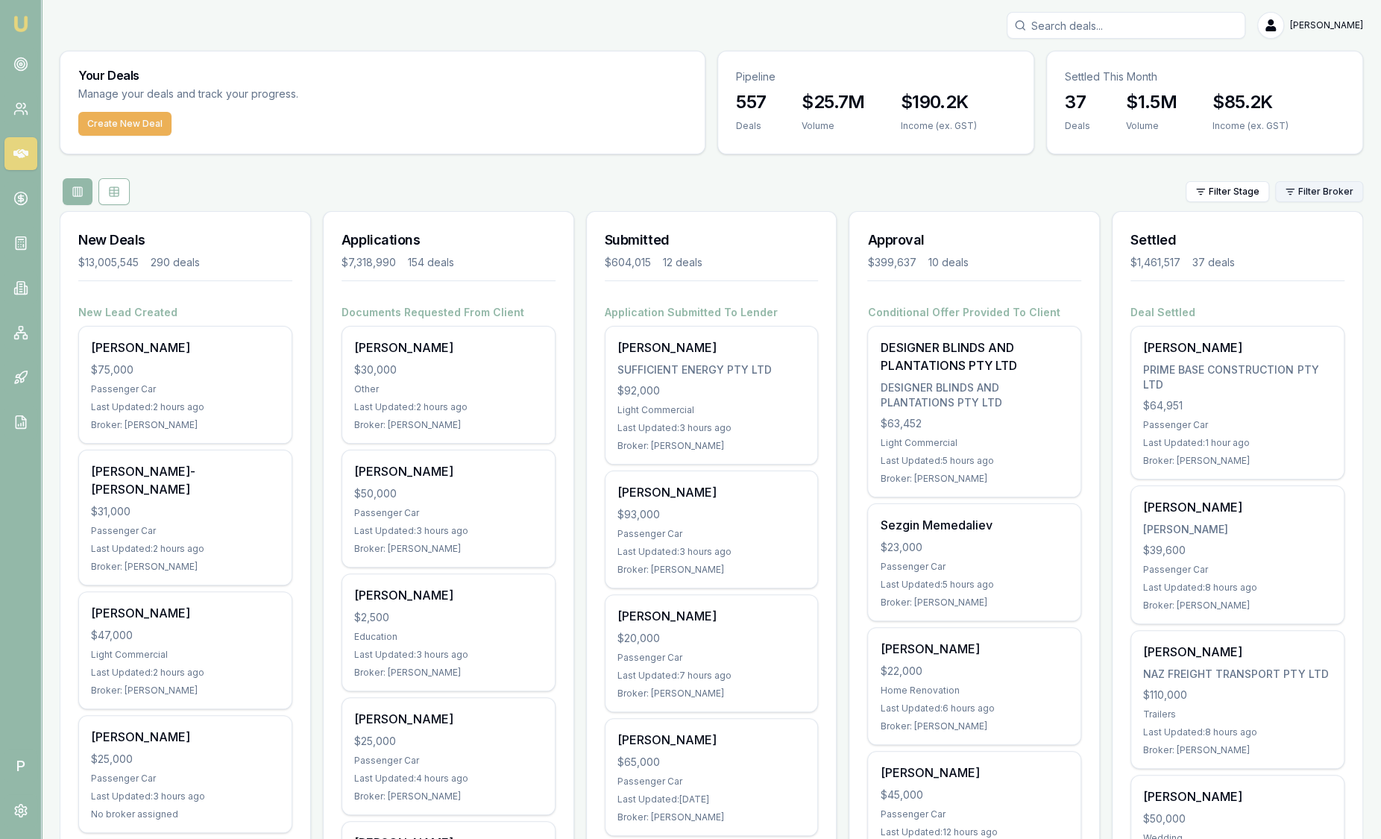
click at [1298, 195] on html "Emu Broker P [PERSON_NAME] Toggle Menu Your Deals Manage your deals and track y…" at bounding box center [690, 419] width 1381 height 839
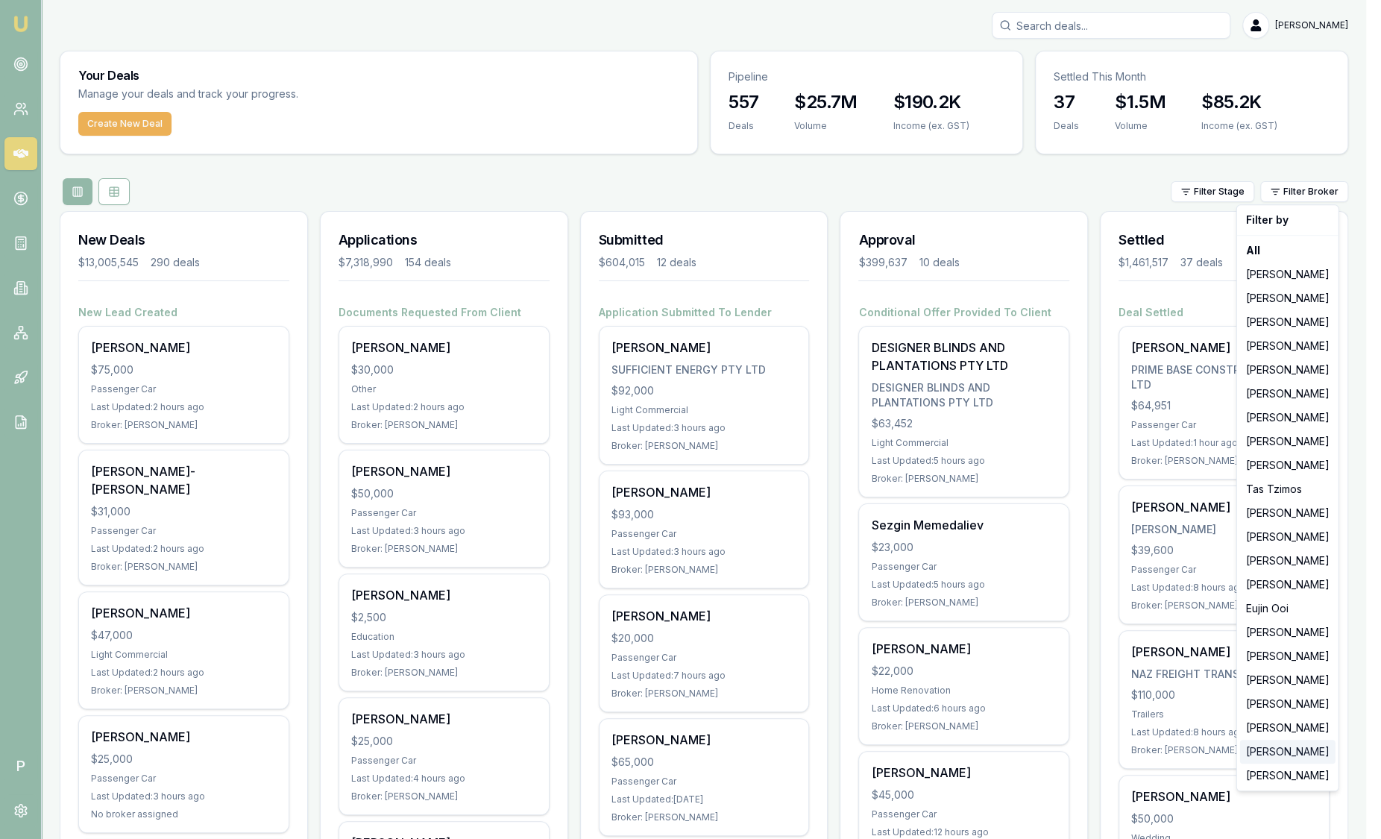
click at [1286, 753] on div "[PERSON_NAME]" at bounding box center [1287, 752] width 95 height 24
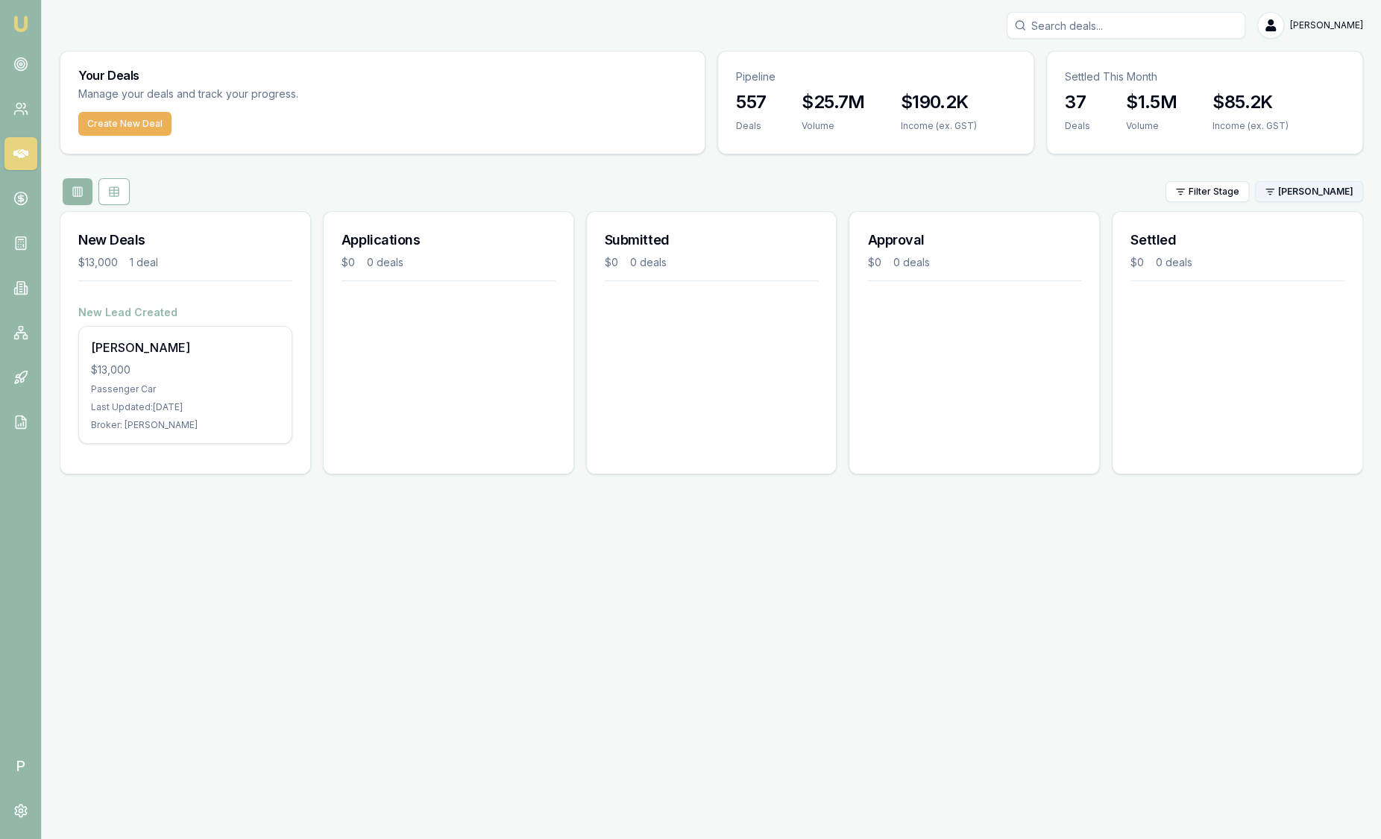
click at [1303, 196] on html "Emu Broker P Sam Crouch Toggle Menu Your Deals Manage your deals and track your…" at bounding box center [690, 419] width 1381 height 839
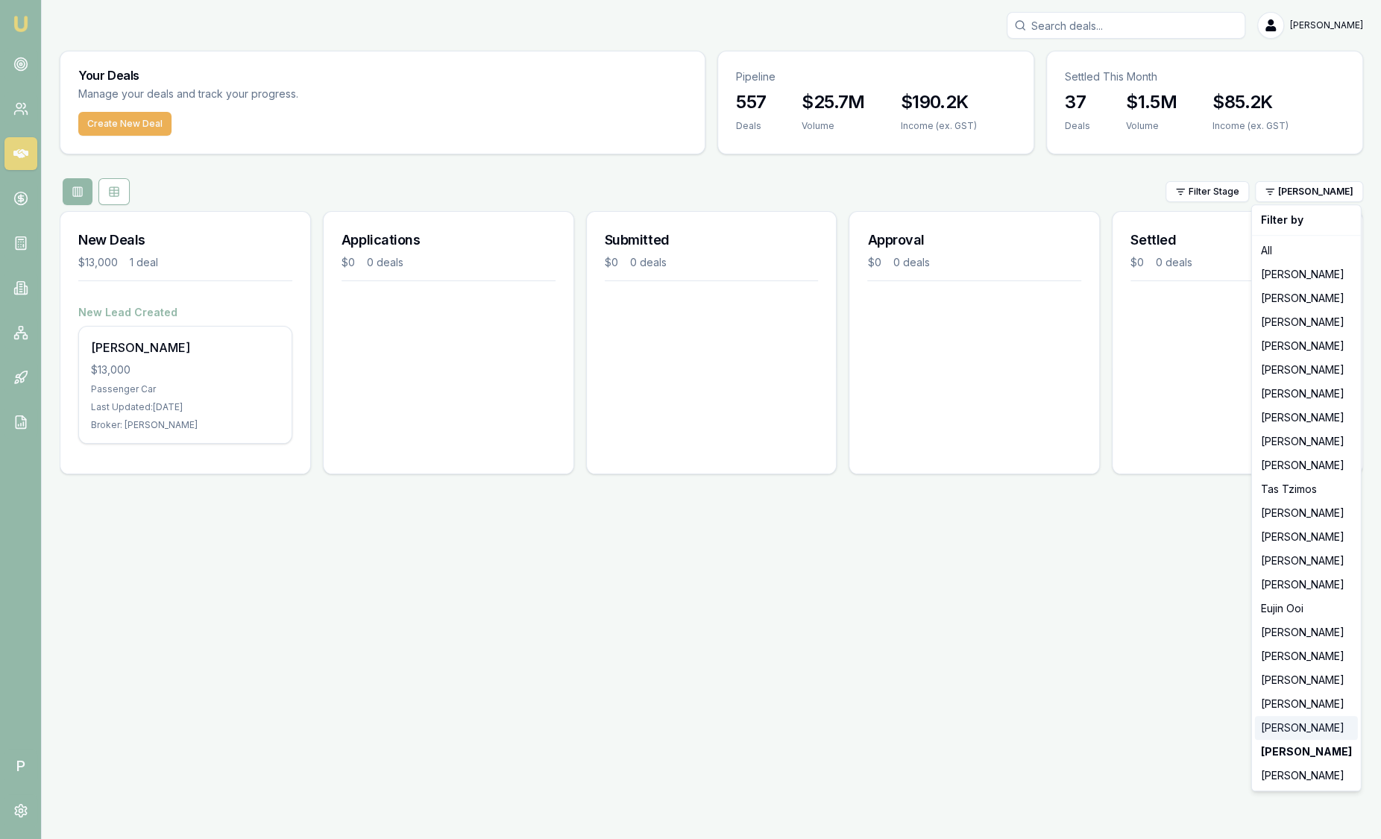
click at [1302, 723] on div "[PERSON_NAME]" at bounding box center [1306, 728] width 103 height 24
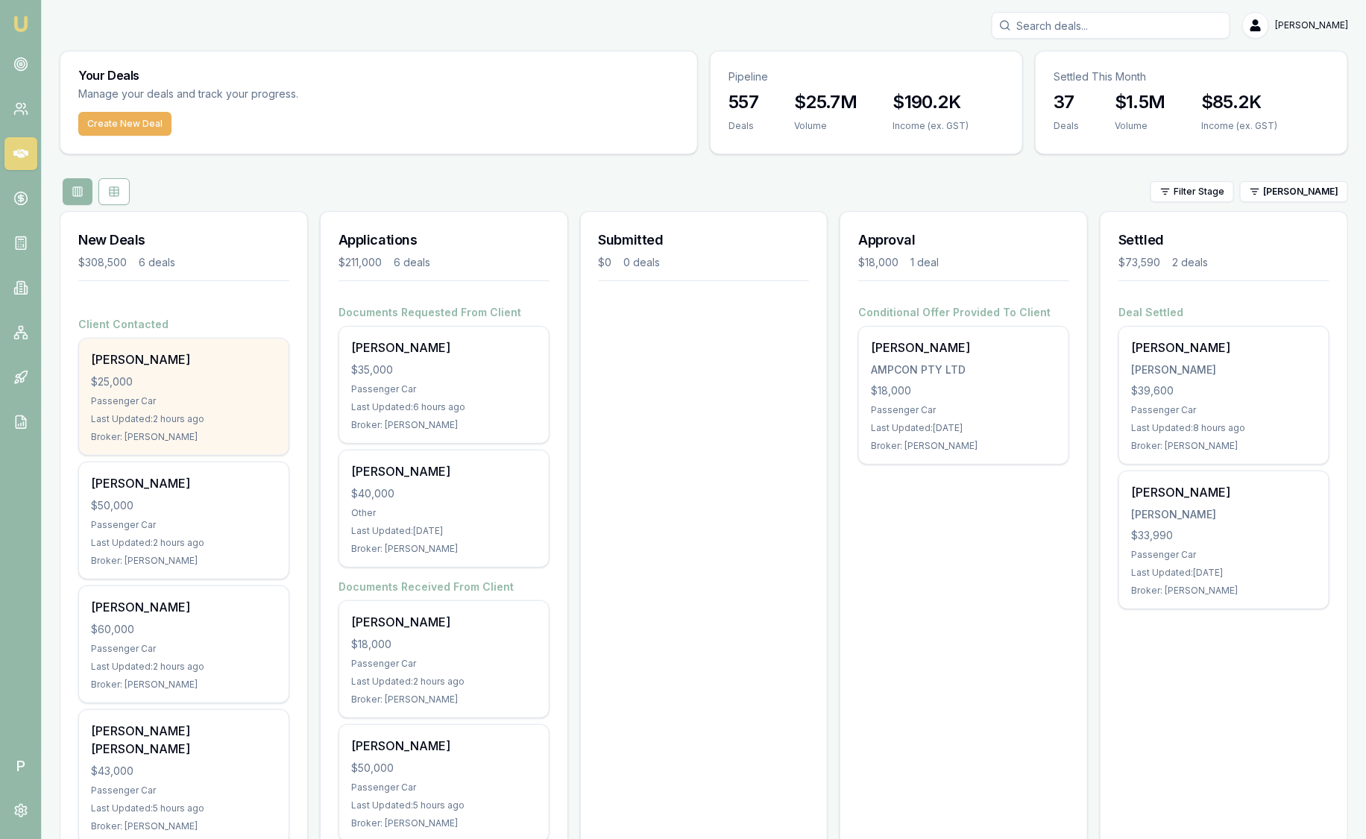
click at [199, 372] on div "Lisa Pash $25,000 Passenger Car Last Updated: 2 hours ago Broker: Robyn Adams" at bounding box center [184, 397] width 210 height 116
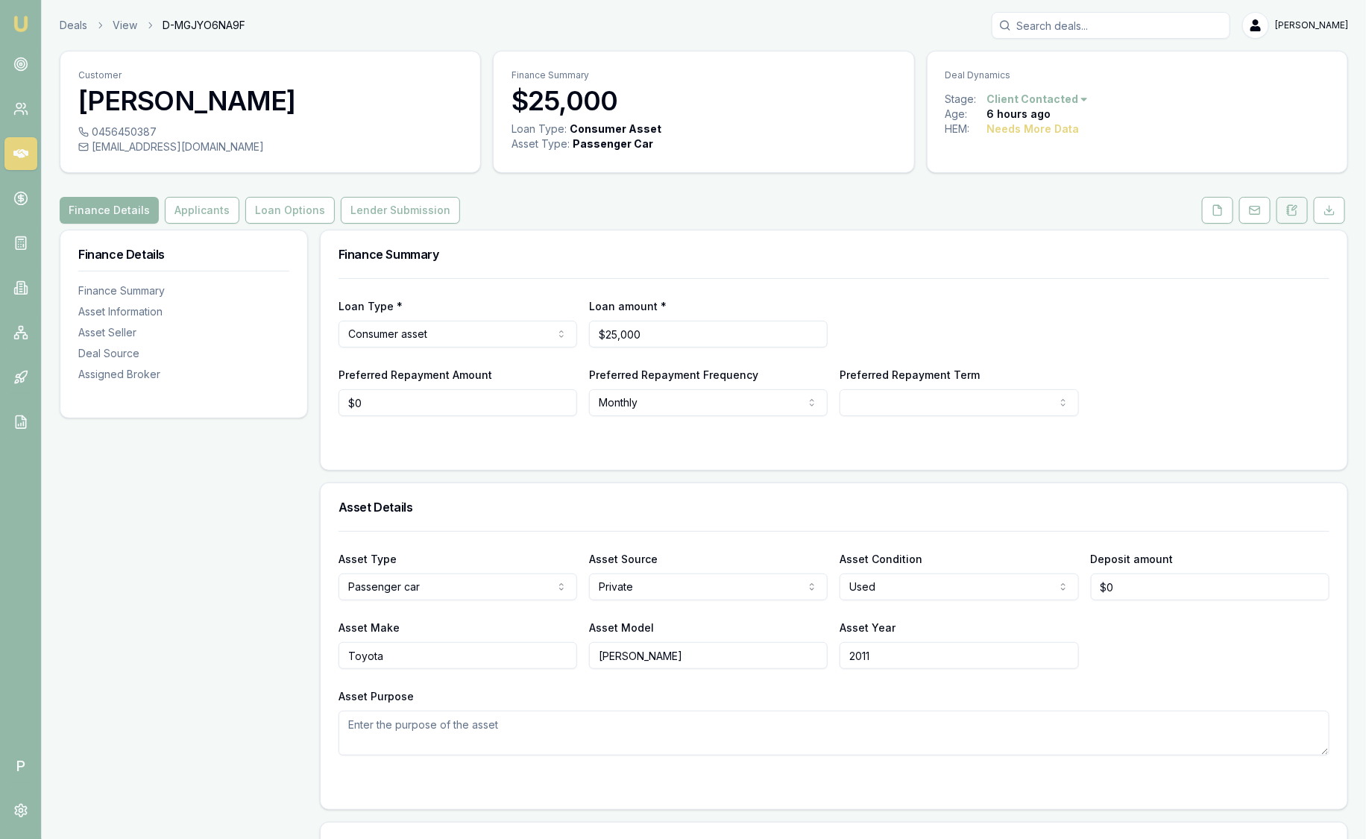
click at [1297, 213] on icon at bounding box center [1292, 210] width 12 height 12
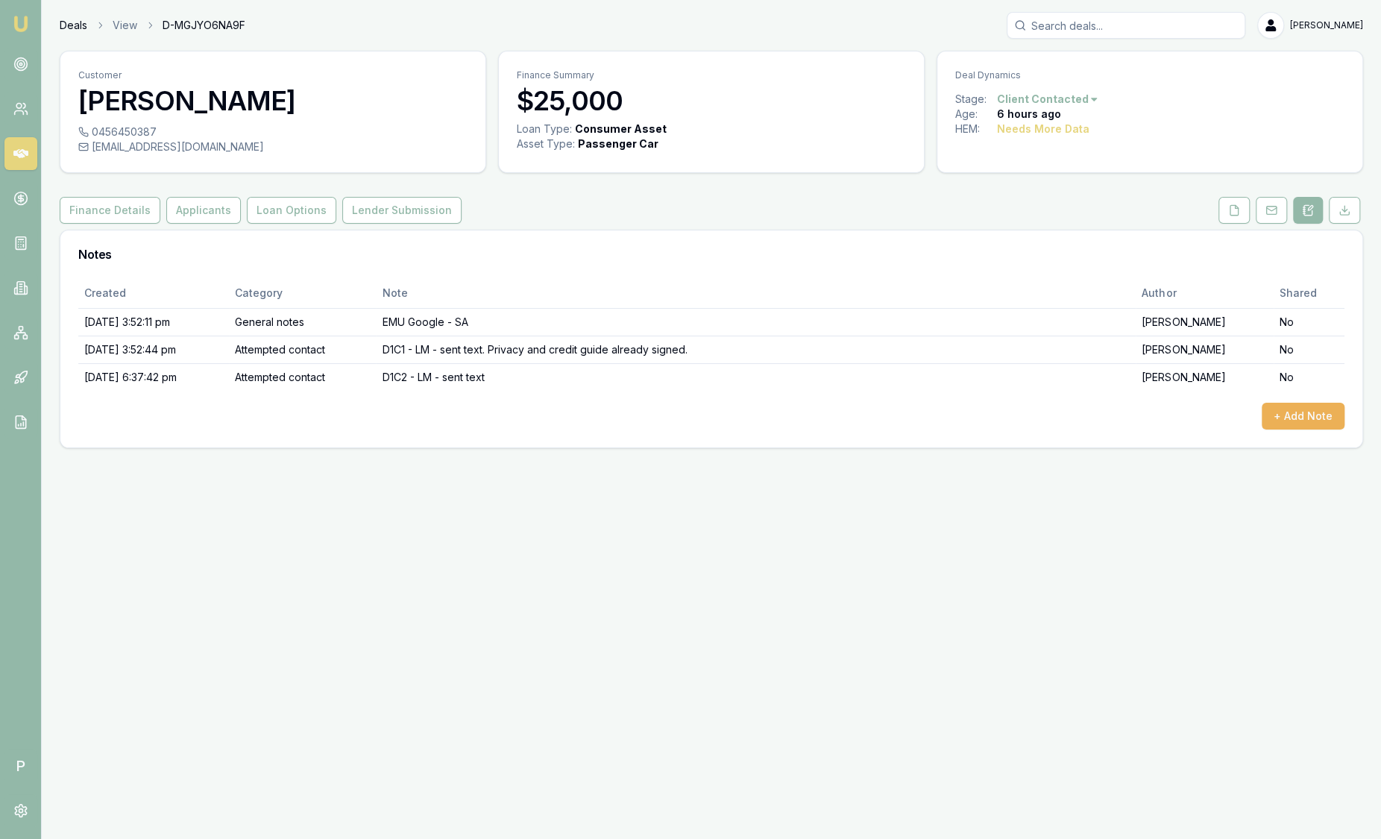
click at [76, 26] on link "Deals" at bounding box center [74, 25] width 28 height 15
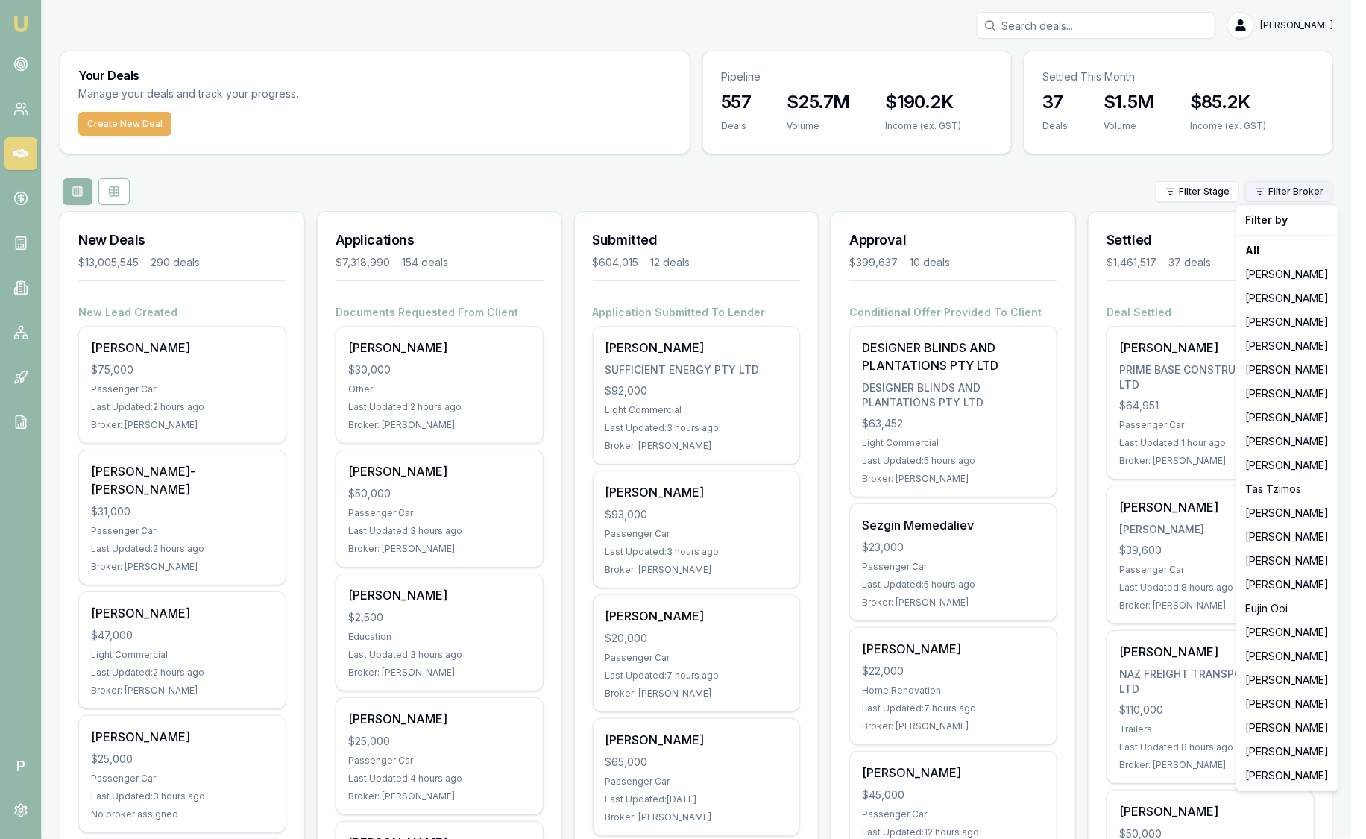
click at [1326, 183] on html "Emu Broker P [PERSON_NAME] Toggle Menu Your Deals Manage your deals and track y…" at bounding box center [683, 419] width 1366 height 839
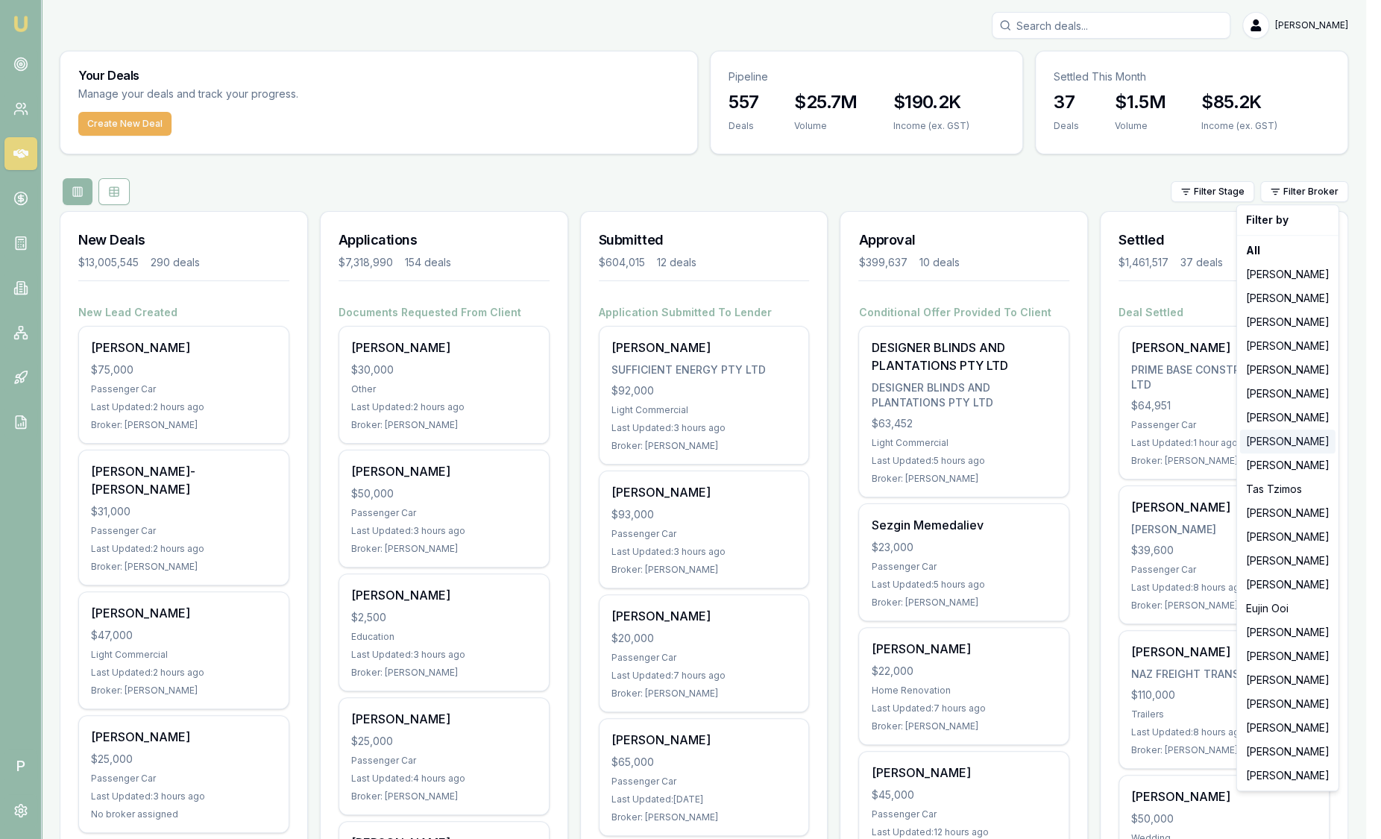
click at [1264, 438] on div "[PERSON_NAME]" at bounding box center [1287, 441] width 95 height 24
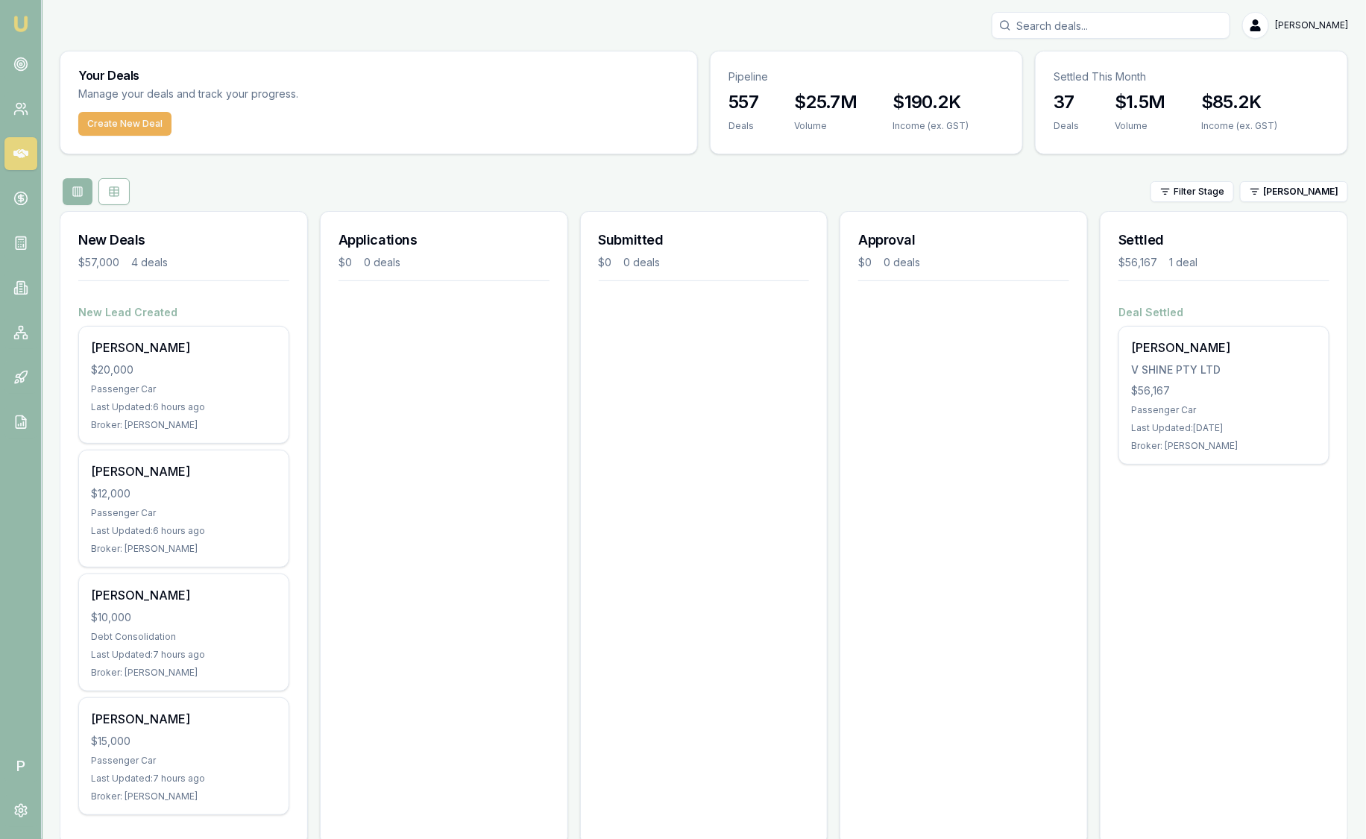
scroll to position [28, 0]
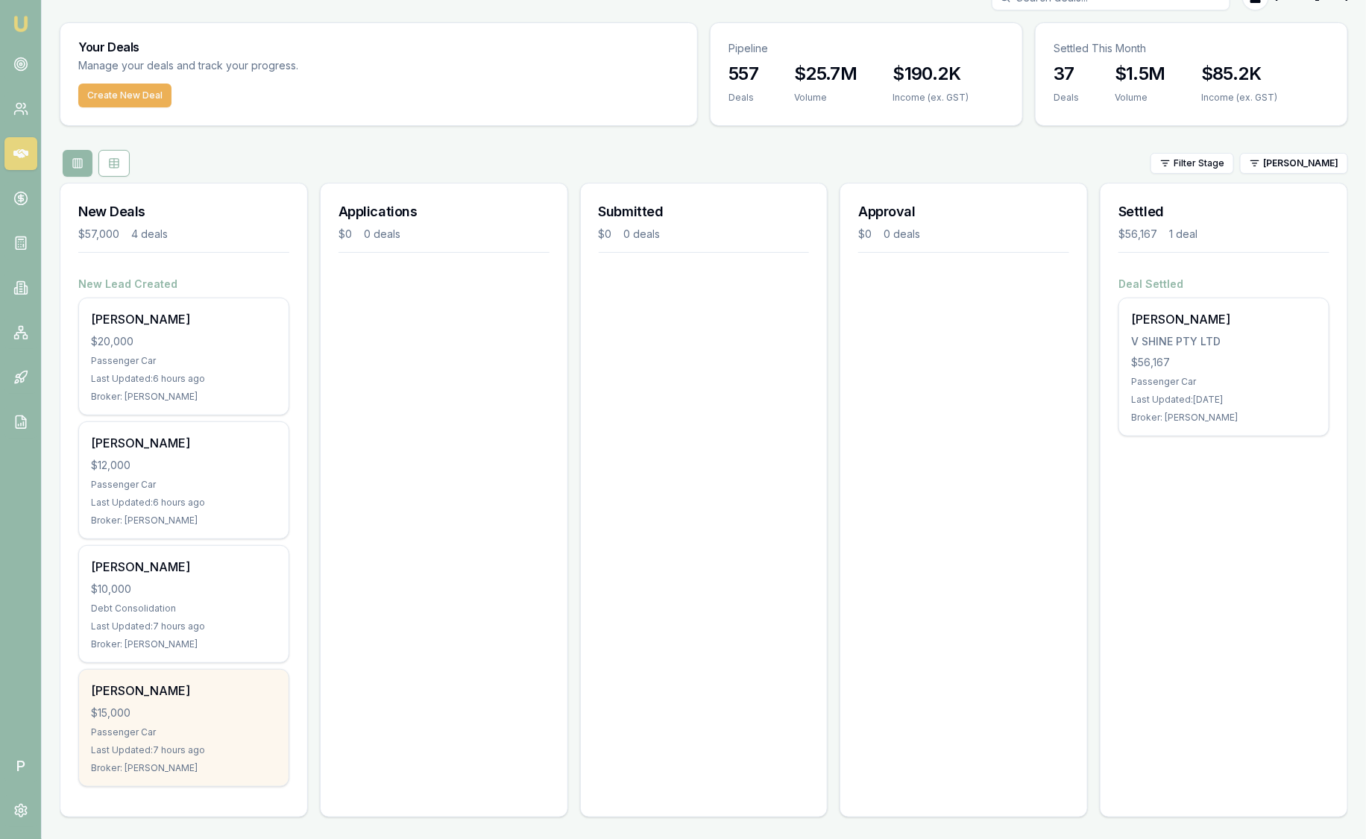
click at [184, 695] on div "[PERSON_NAME]" at bounding box center [184, 691] width 186 height 18
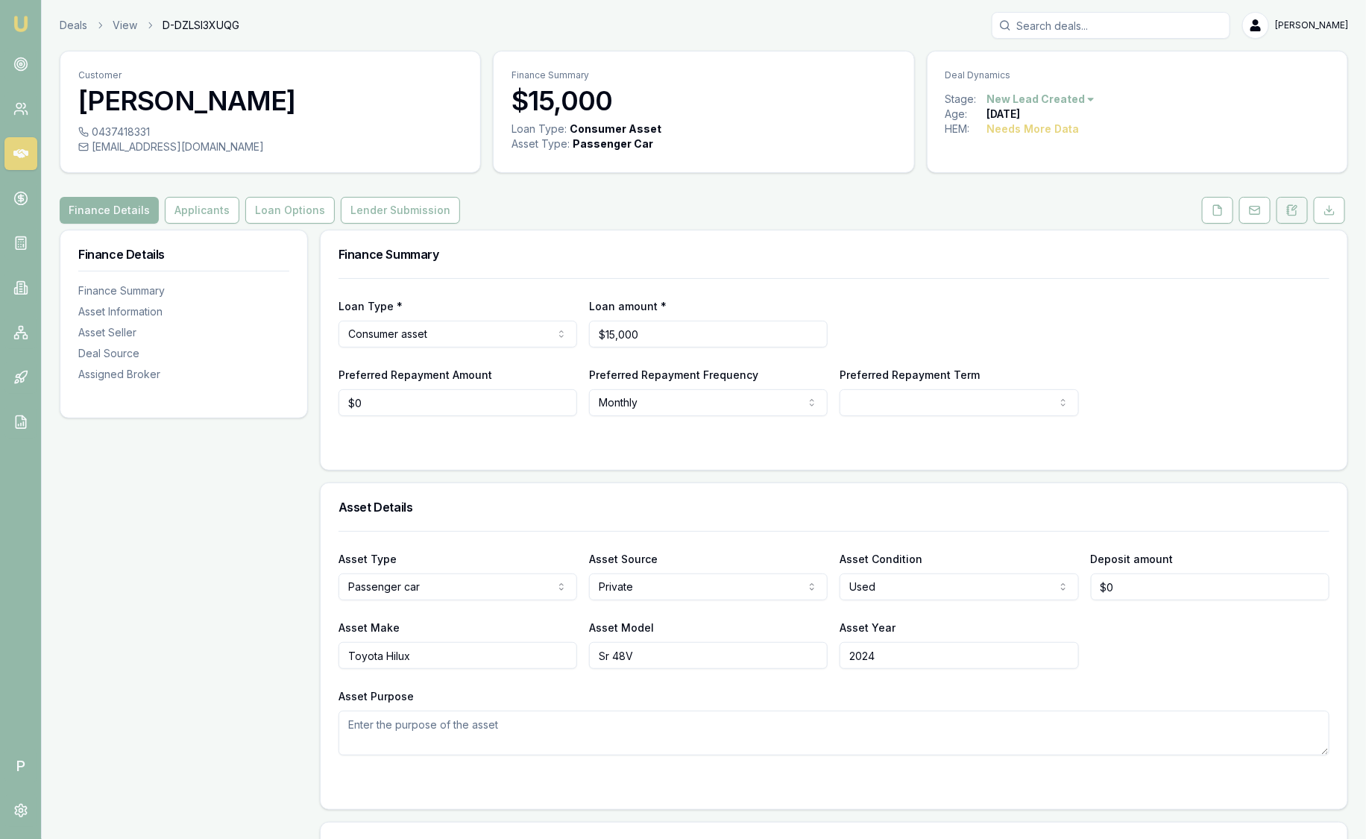
click at [1303, 206] on button at bounding box center [1292, 210] width 31 height 27
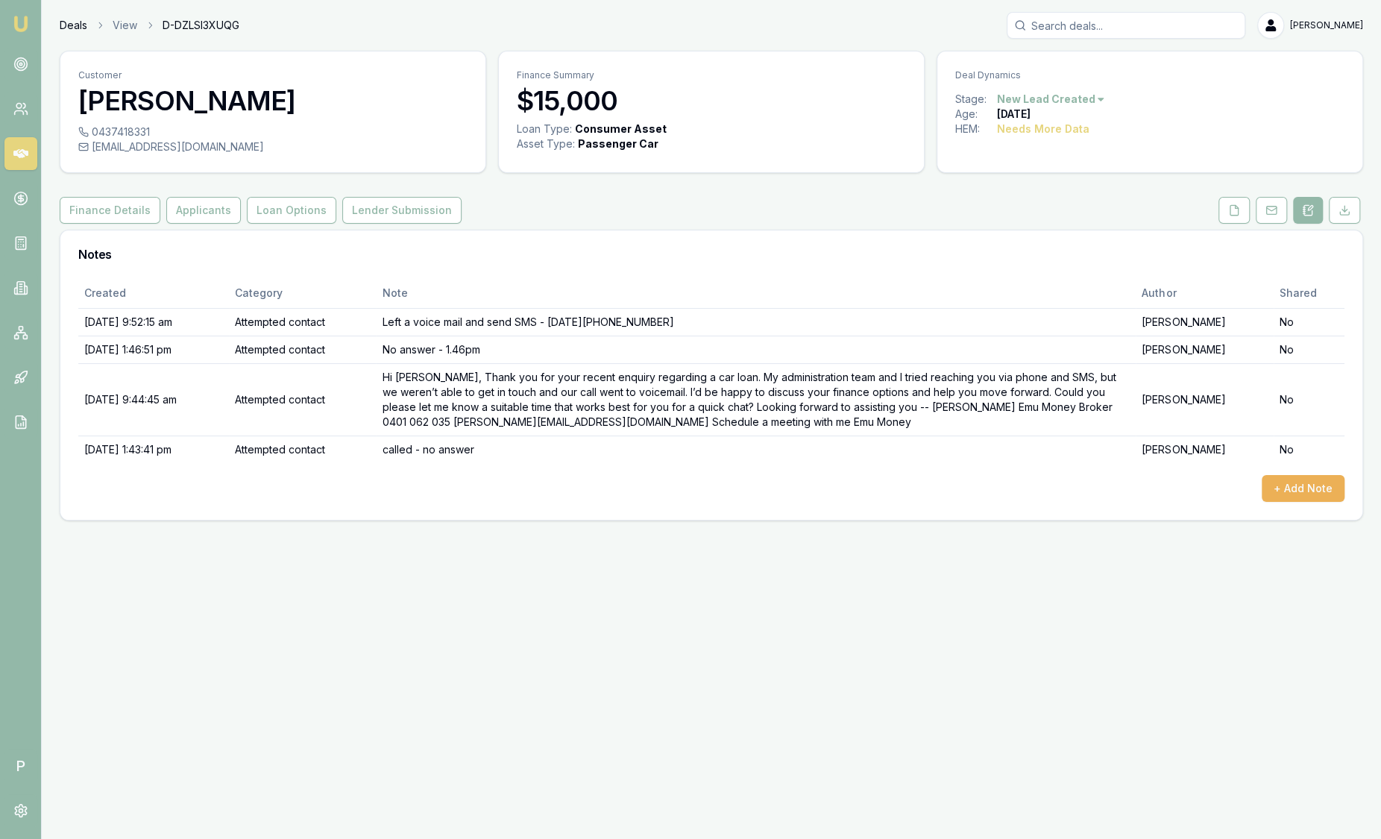
click at [75, 25] on link "Deals" at bounding box center [74, 25] width 28 height 15
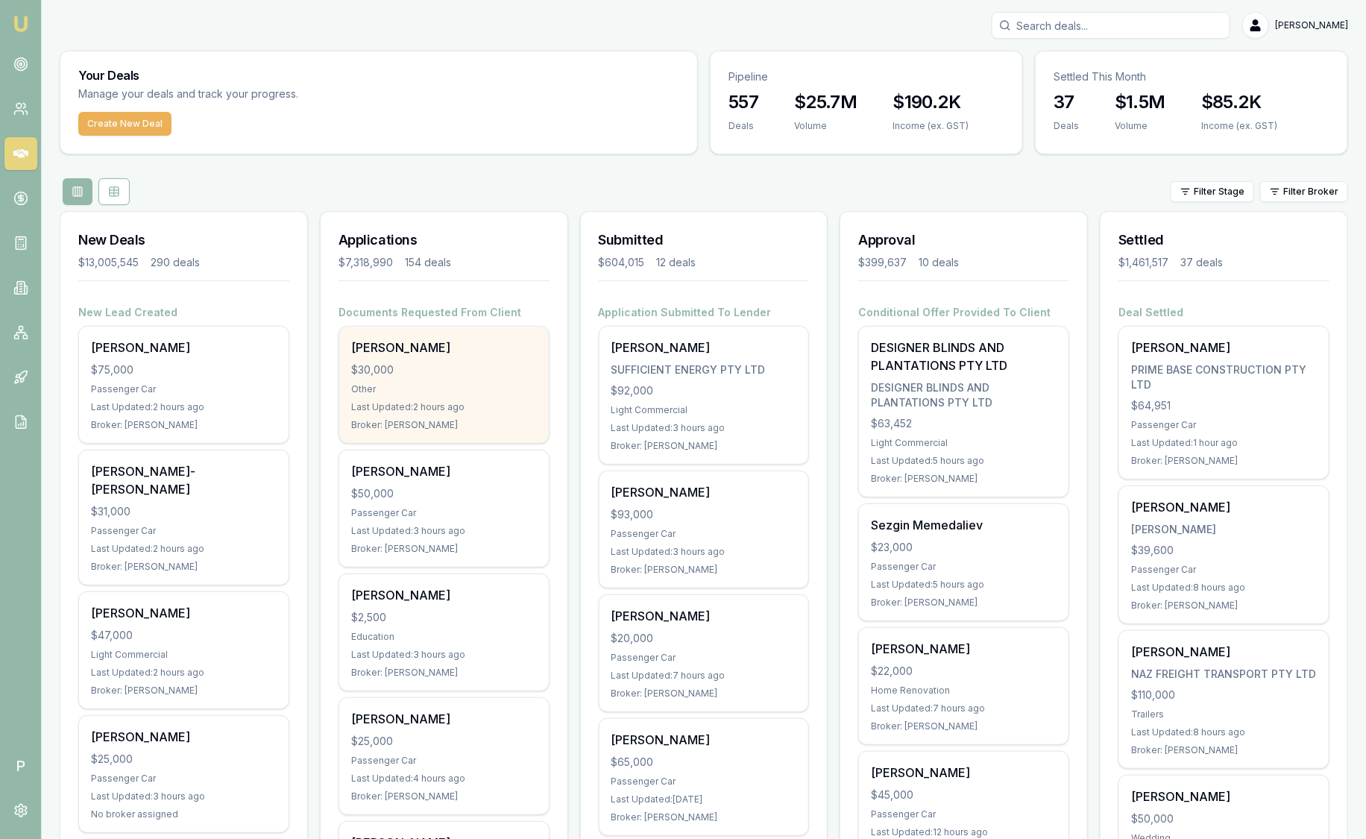
click at [427, 366] on div "$30,000" at bounding box center [444, 369] width 186 height 15
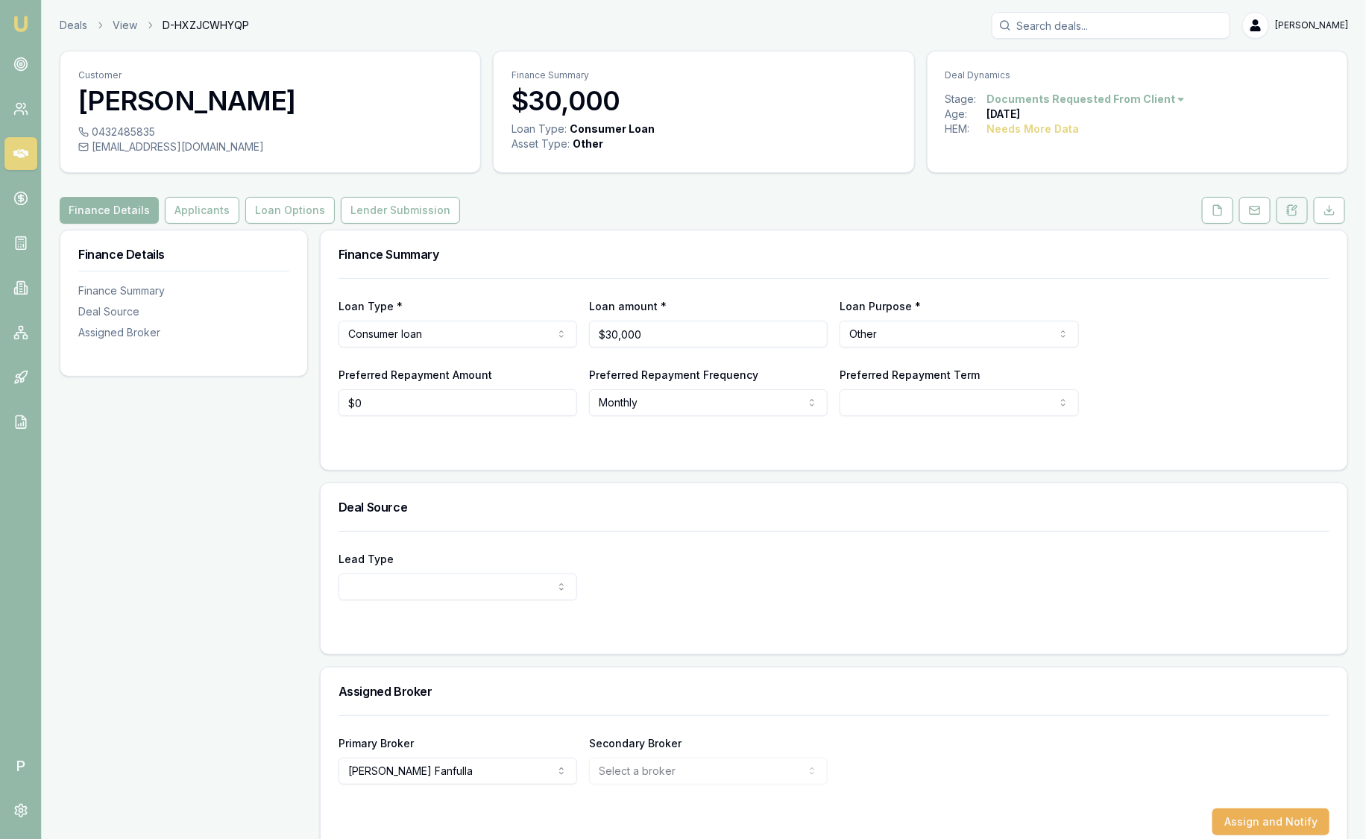
click at [1289, 214] on icon at bounding box center [1292, 210] width 8 height 10
